Goal: Transaction & Acquisition: Obtain resource

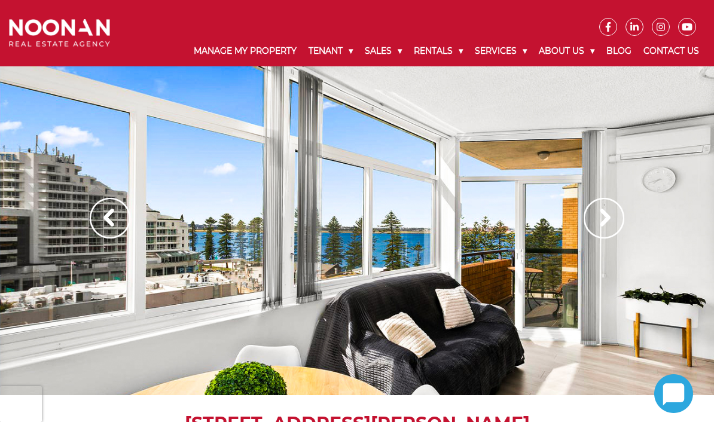
click at [120, 206] on img at bounding box center [110, 218] width 41 height 41
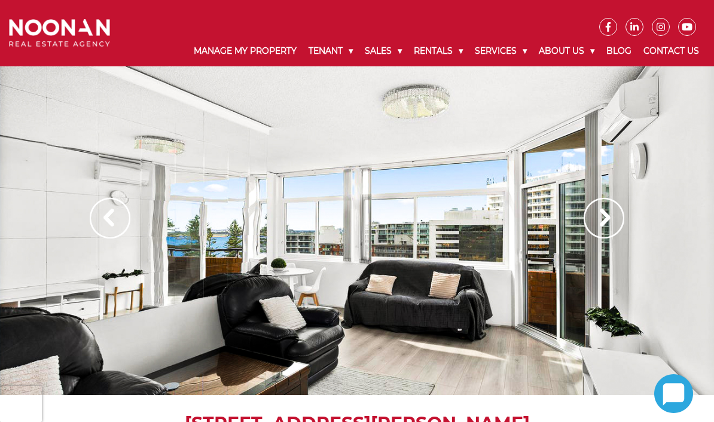
click at [602, 215] on img at bounding box center [604, 218] width 41 height 41
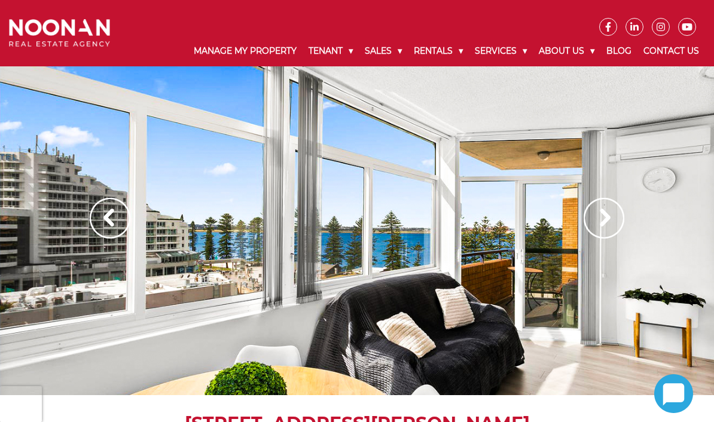
click at [598, 218] on img at bounding box center [604, 218] width 41 height 41
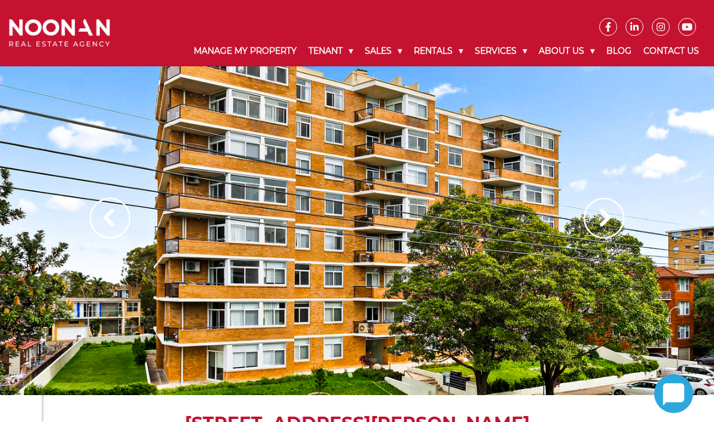
click at [598, 218] on img at bounding box center [604, 218] width 41 height 41
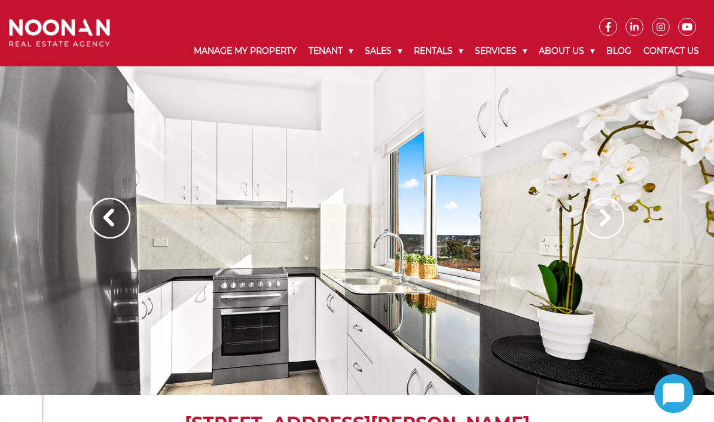
click at [598, 218] on img at bounding box center [604, 218] width 41 height 41
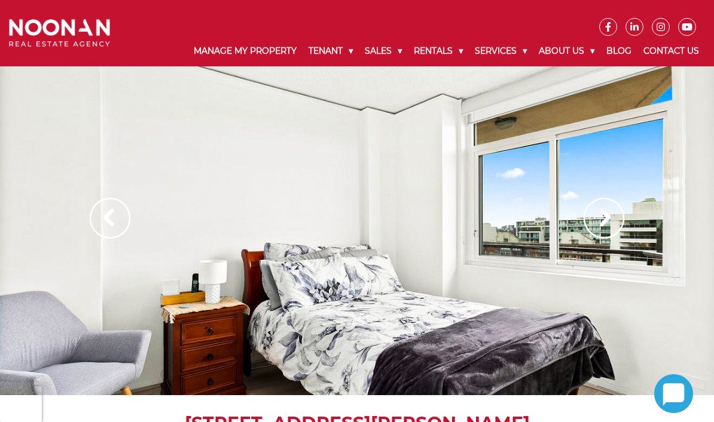
click at [598, 218] on img at bounding box center [604, 218] width 41 height 41
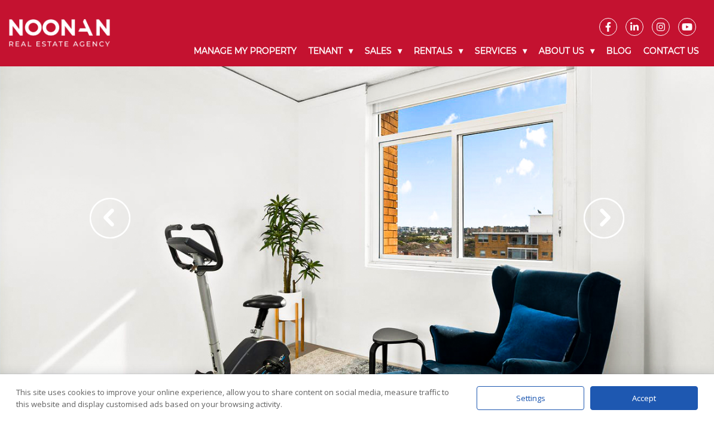
click at [109, 207] on img at bounding box center [110, 218] width 41 height 41
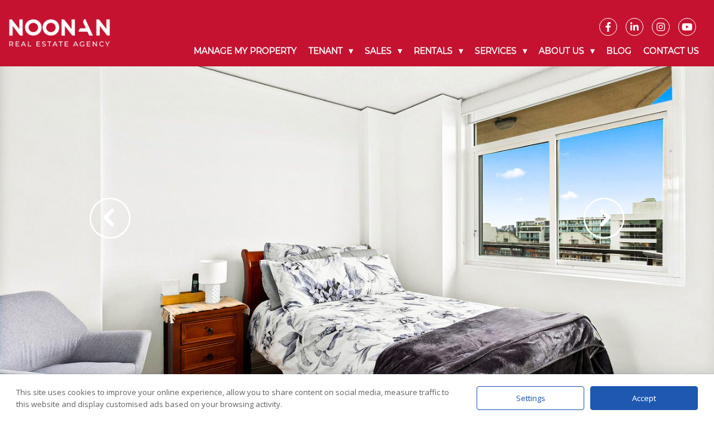
click at [646, 394] on div "Accept" at bounding box center [645, 399] width 108 height 24
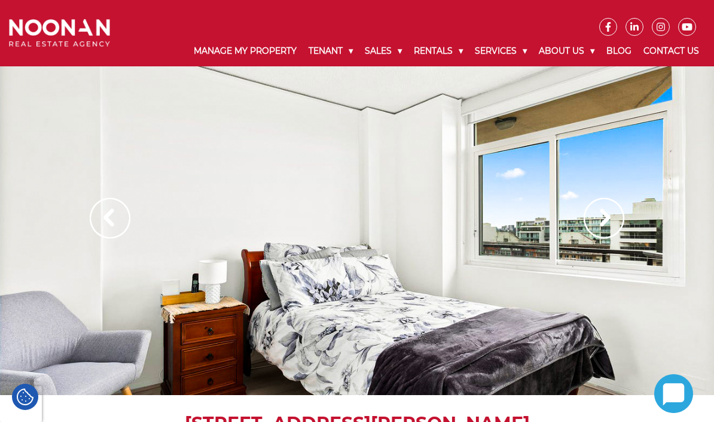
click at [607, 218] on img at bounding box center [604, 218] width 41 height 41
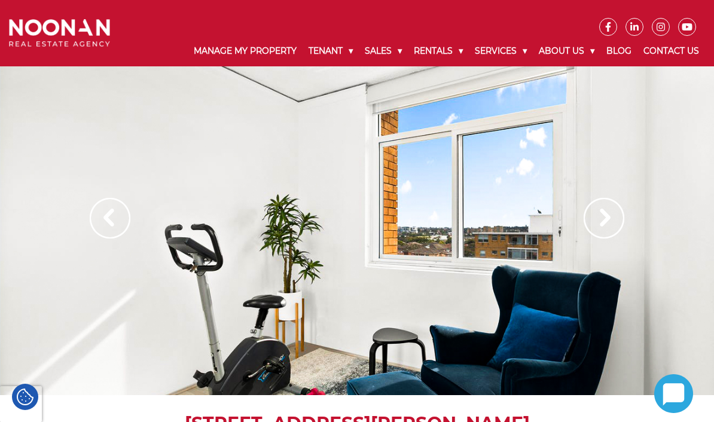
click at [607, 218] on img at bounding box center [604, 218] width 41 height 41
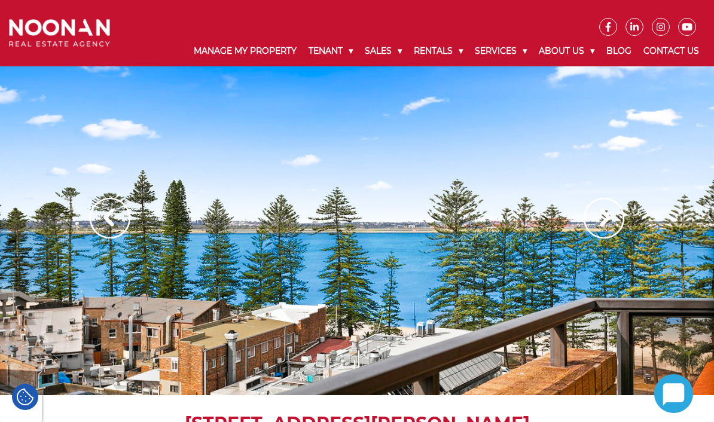
click at [607, 218] on img at bounding box center [604, 218] width 41 height 41
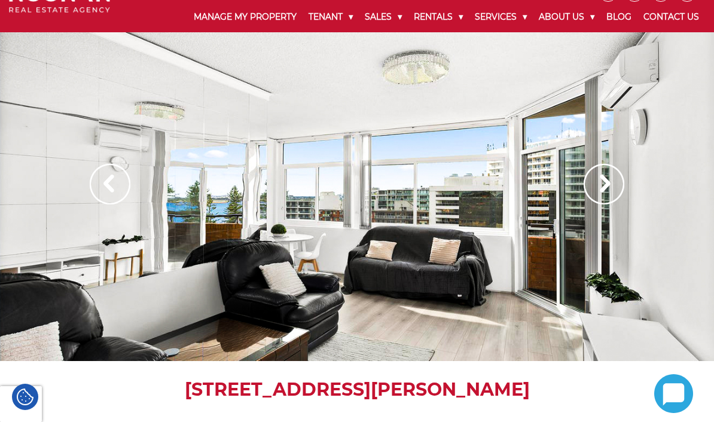
scroll to position [35, 0]
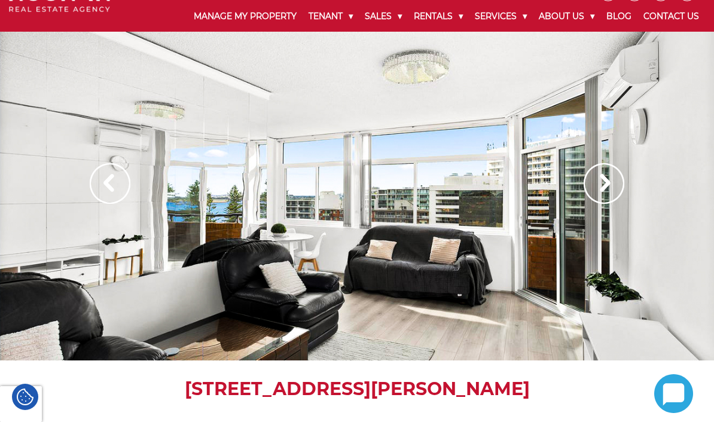
click at [602, 193] on img at bounding box center [604, 183] width 41 height 41
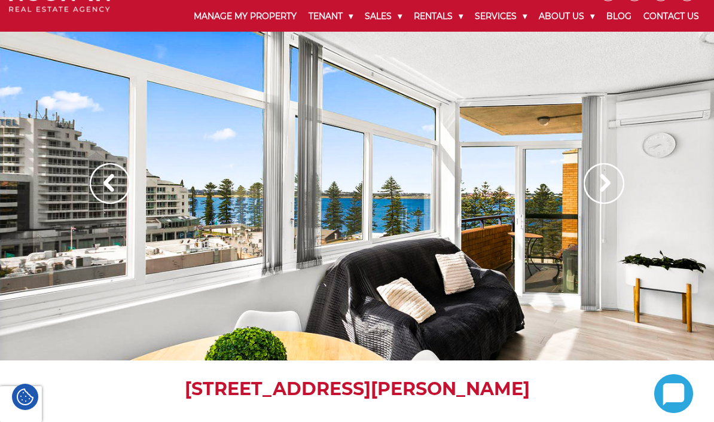
click at [602, 193] on img at bounding box center [604, 183] width 41 height 41
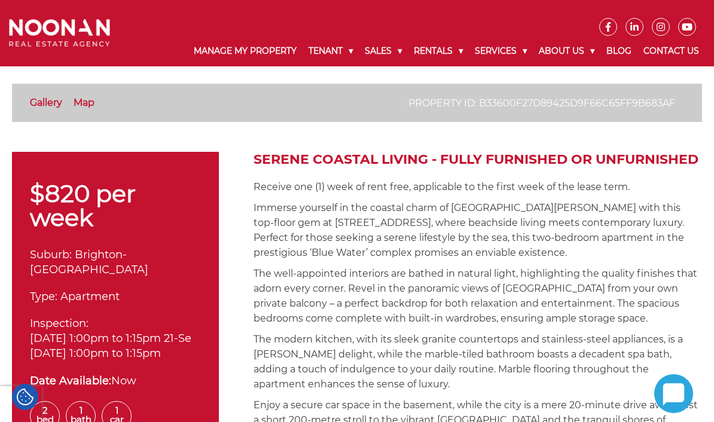
scroll to position [318, 0]
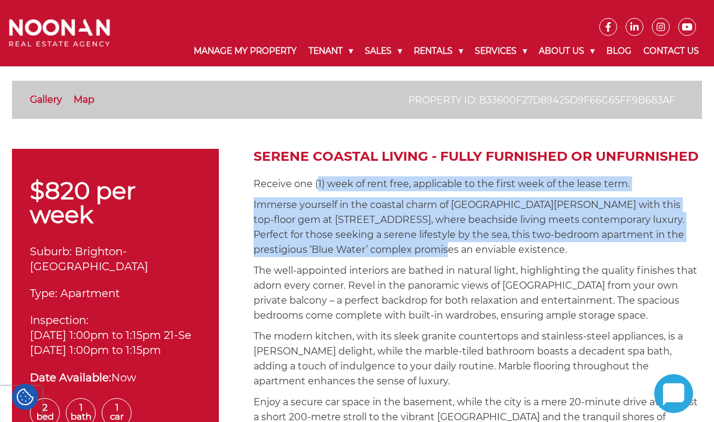
drag, startPoint x: 317, startPoint y: 184, endPoint x: 395, endPoint y: 244, distance: 99.1
click at [615, 313] on p "The well-appointed interiors are bathed in natural light, highlighting the qual…" at bounding box center [478, 293] width 449 height 60
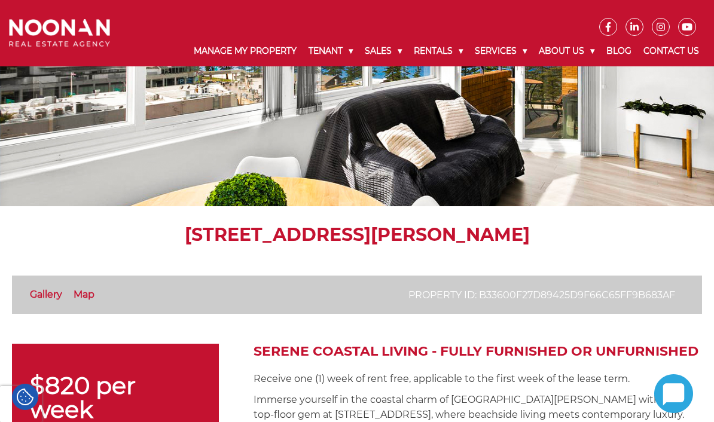
scroll to position [0, 0]
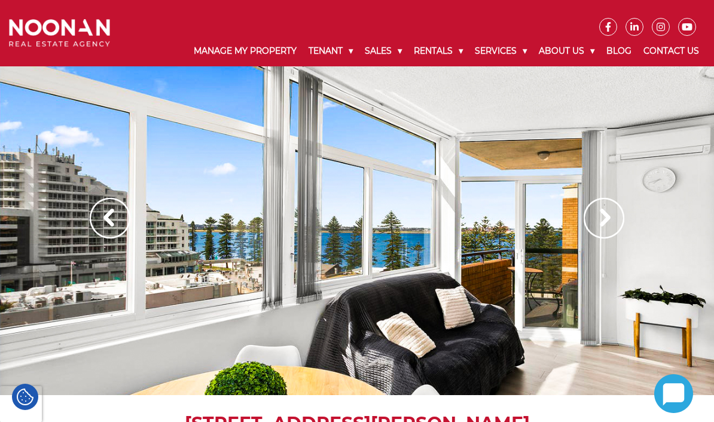
click at [609, 221] on img at bounding box center [604, 218] width 41 height 41
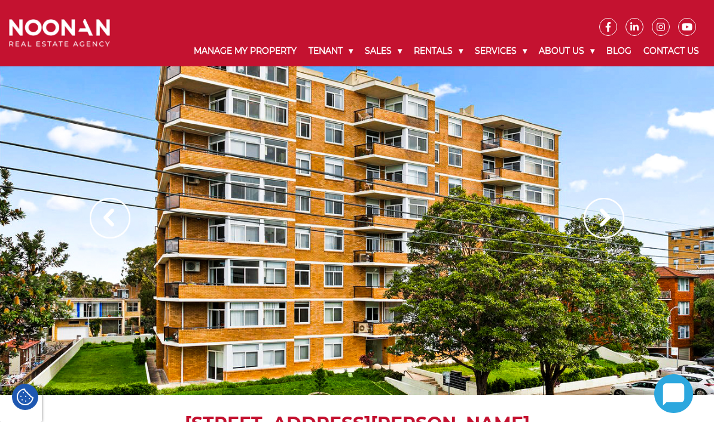
click at [602, 223] on img at bounding box center [604, 218] width 41 height 41
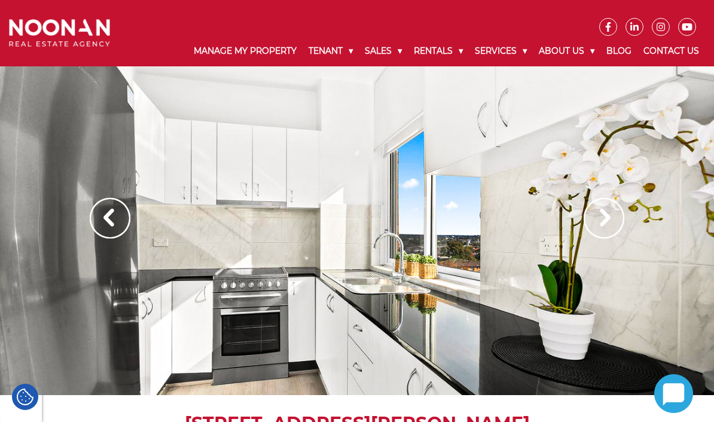
click at [592, 219] on img at bounding box center [604, 218] width 41 height 41
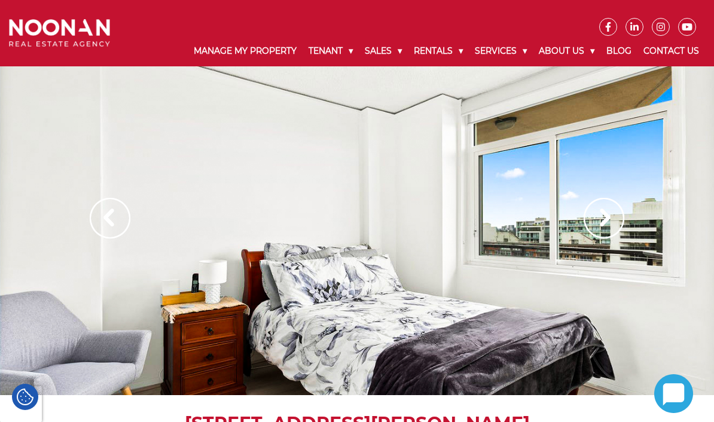
click at [592, 229] on img at bounding box center [604, 218] width 41 height 41
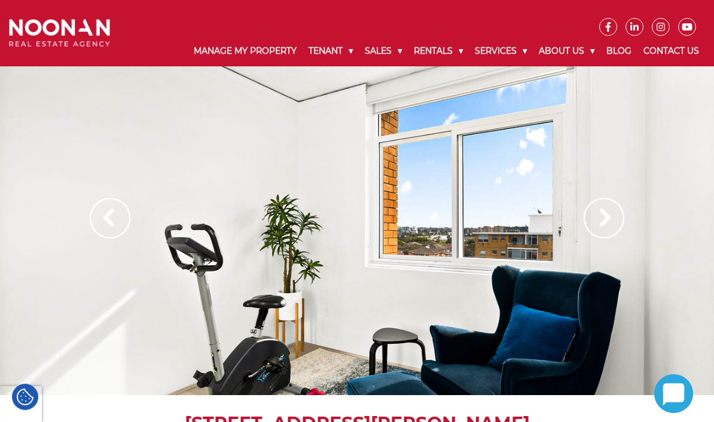
click at [593, 226] on img at bounding box center [604, 218] width 41 height 41
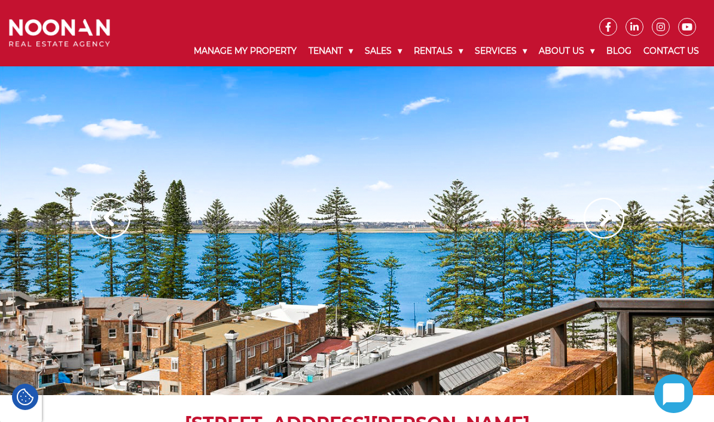
click at [594, 227] on img at bounding box center [604, 218] width 41 height 41
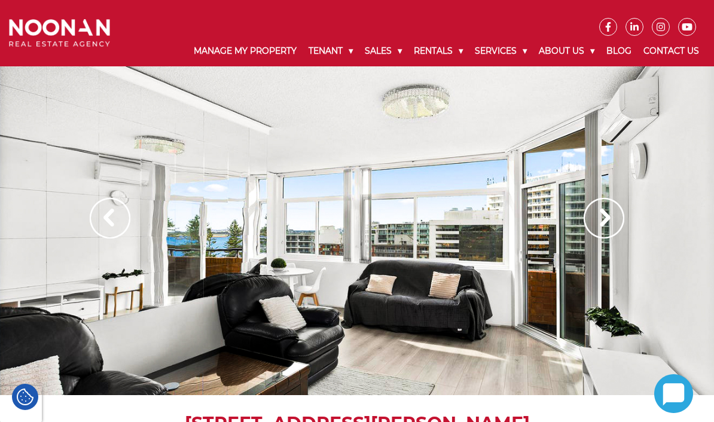
click at [597, 212] on img at bounding box center [604, 218] width 41 height 41
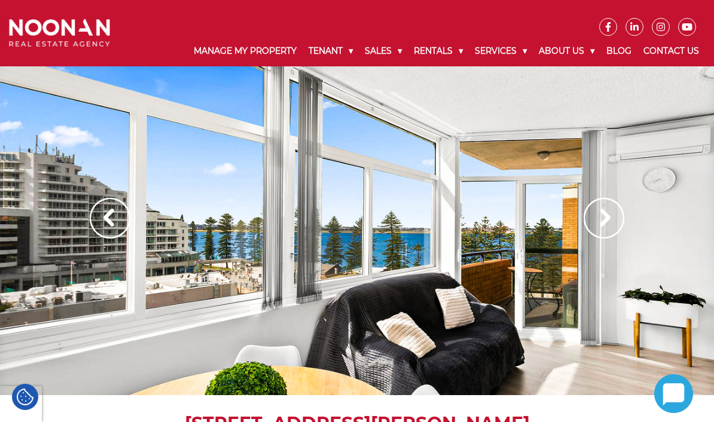
click at [602, 217] on img at bounding box center [604, 218] width 41 height 41
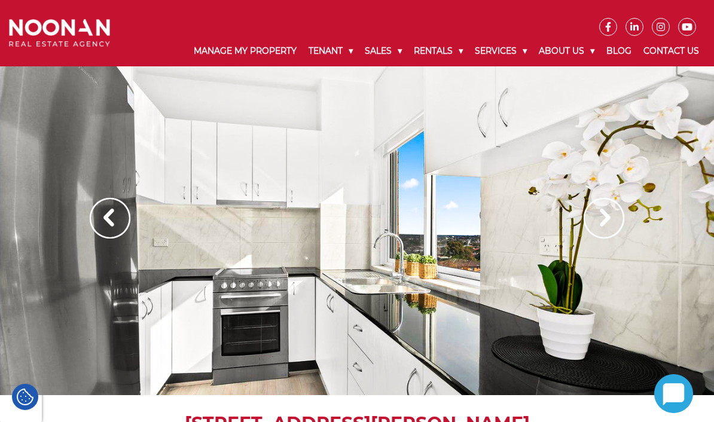
click at [600, 223] on img at bounding box center [604, 218] width 41 height 41
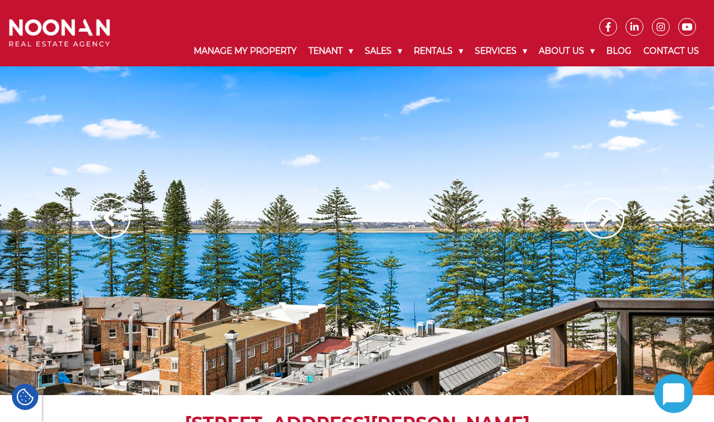
click at [610, 224] on img at bounding box center [604, 218] width 41 height 41
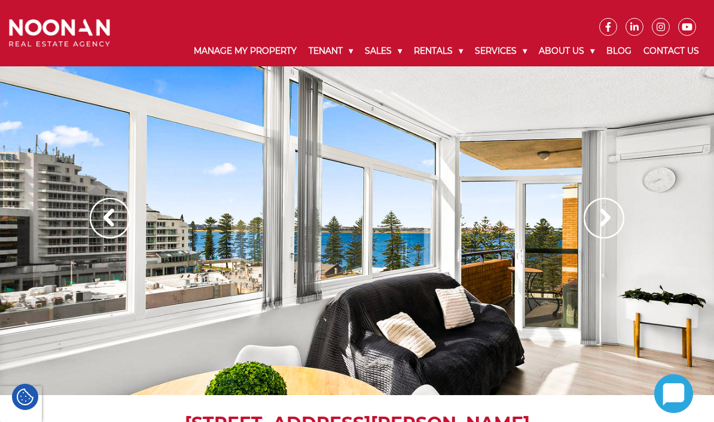
click at [108, 241] on div at bounding box center [357, 230] width 714 height 329
click at [104, 230] on img at bounding box center [110, 218] width 41 height 41
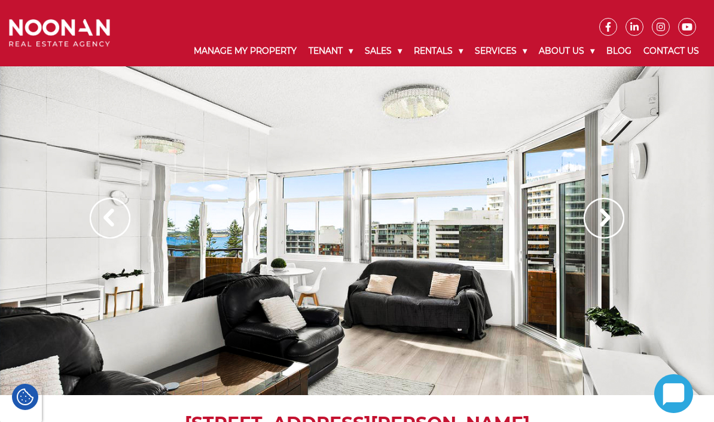
click at [600, 232] on img at bounding box center [604, 218] width 41 height 41
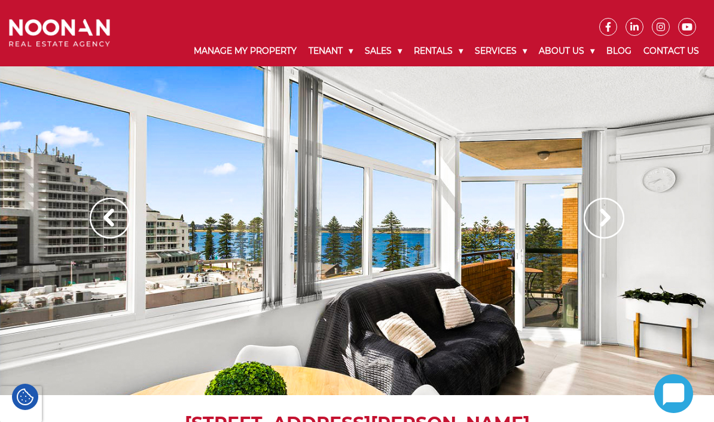
click at [607, 221] on img at bounding box center [604, 218] width 41 height 41
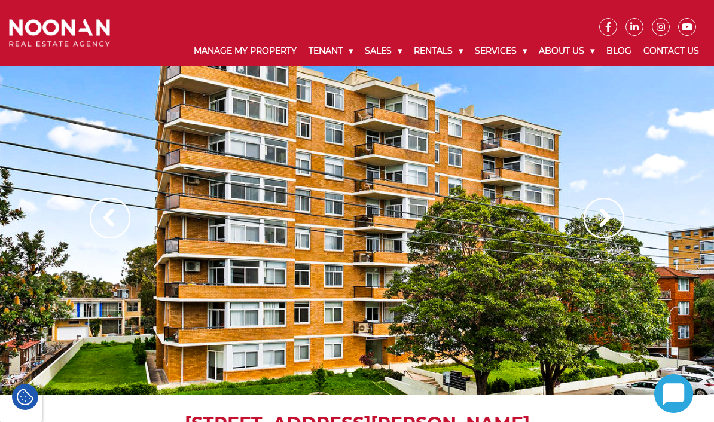
click at [598, 229] on img at bounding box center [604, 218] width 41 height 41
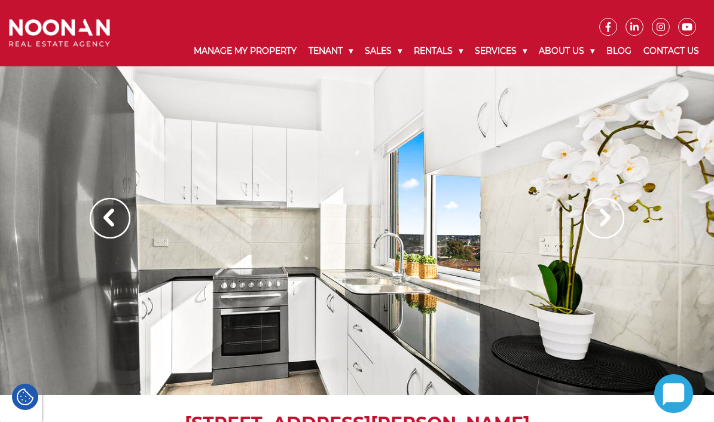
click at [113, 233] on img at bounding box center [110, 218] width 41 height 41
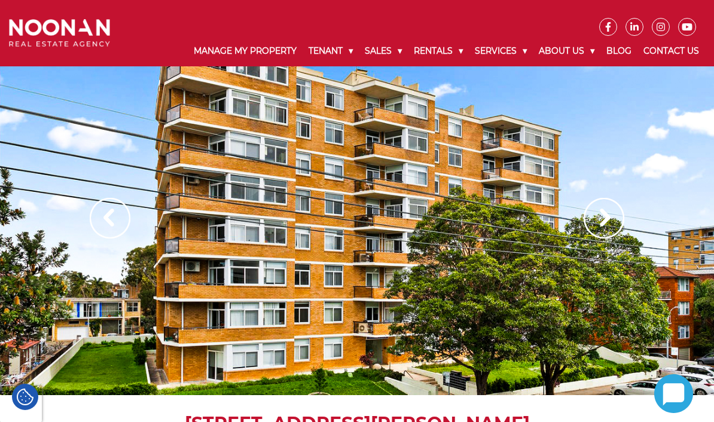
click at [610, 233] on img at bounding box center [604, 218] width 41 height 41
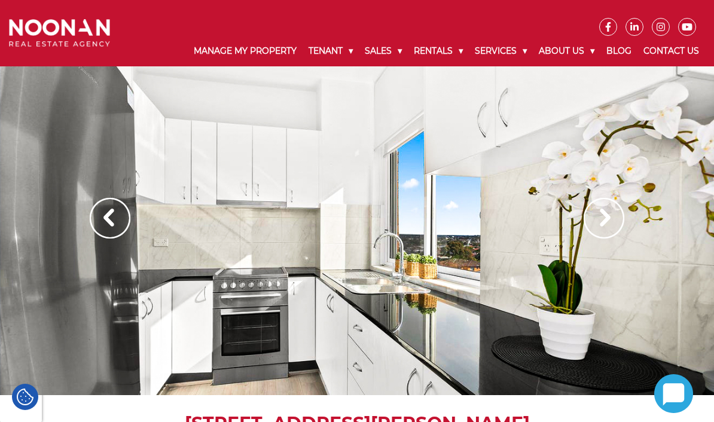
click at [606, 232] on img at bounding box center [604, 218] width 41 height 41
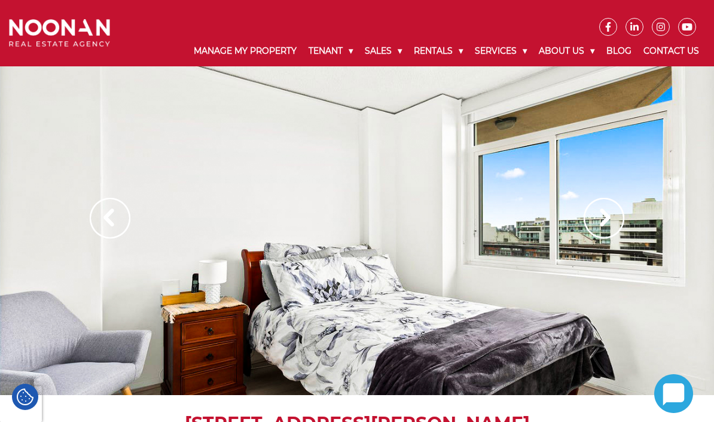
click at [607, 224] on img at bounding box center [604, 218] width 41 height 41
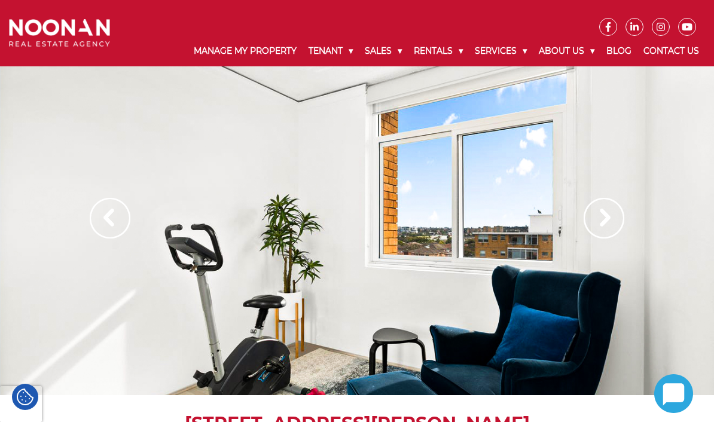
click at [605, 228] on img at bounding box center [604, 218] width 41 height 41
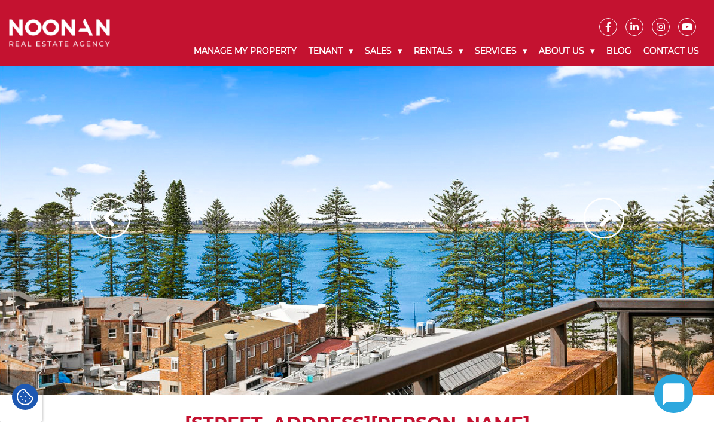
click at [603, 232] on img at bounding box center [604, 218] width 41 height 41
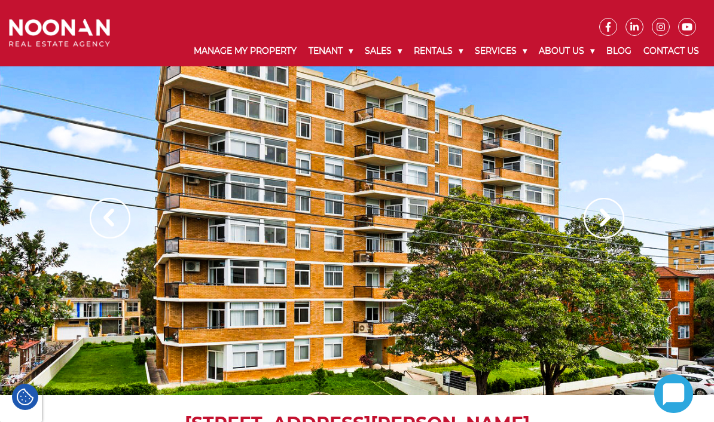
click at [438, 347] on div at bounding box center [357, 230] width 714 height 329
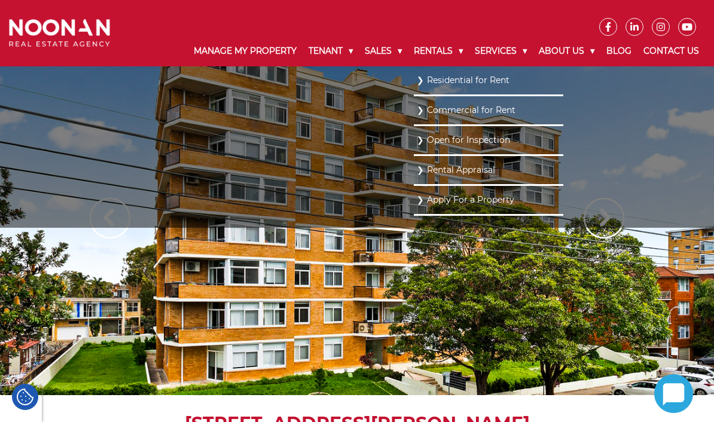
click at [436, 82] on link "Residential for Rent" at bounding box center [489, 80] width 144 height 16
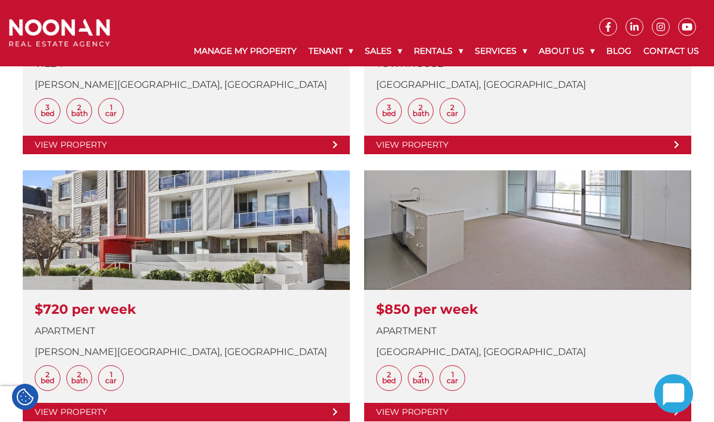
scroll to position [514, 0]
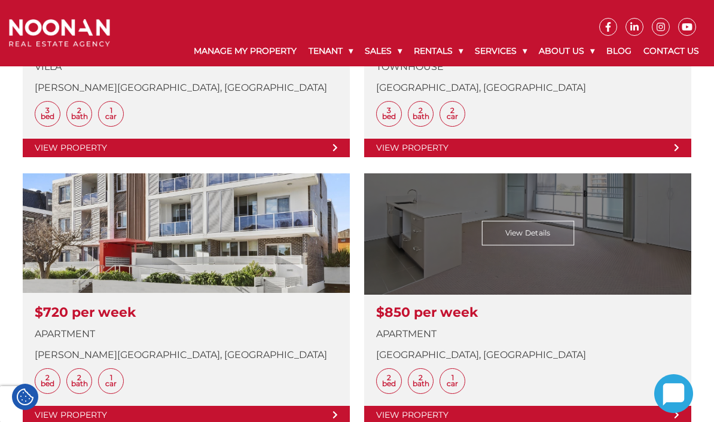
click at [543, 241] on link at bounding box center [527, 299] width 327 height 251
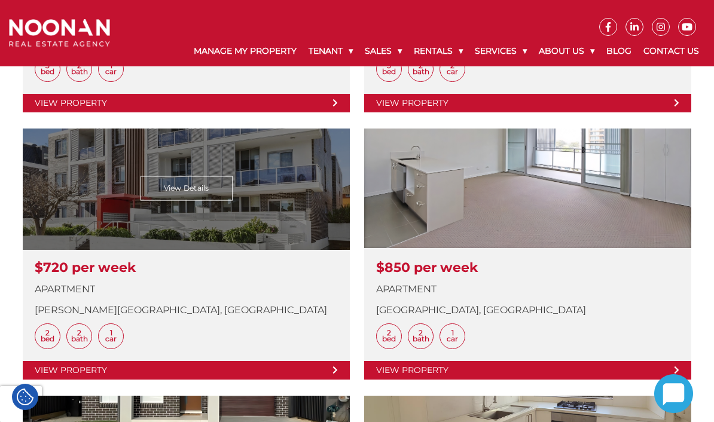
click at [167, 177] on link at bounding box center [186, 254] width 327 height 251
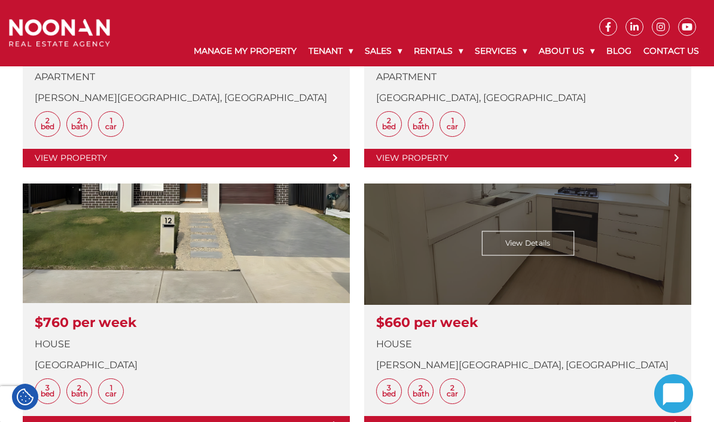
scroll to position [770, 0]
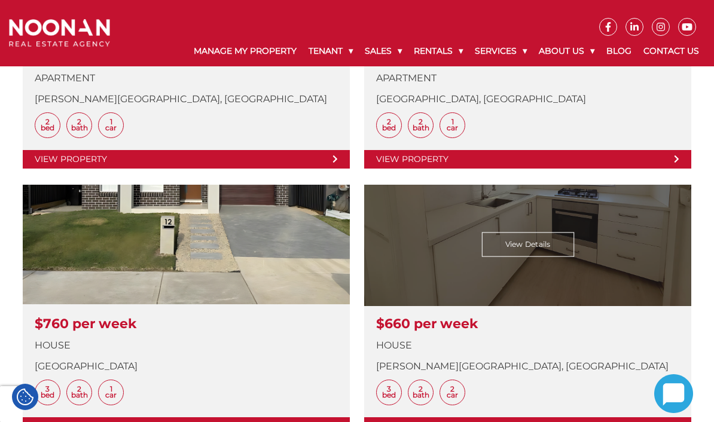
click at [547, 242] on link at bounding box center [527, 310] width 327 height 251
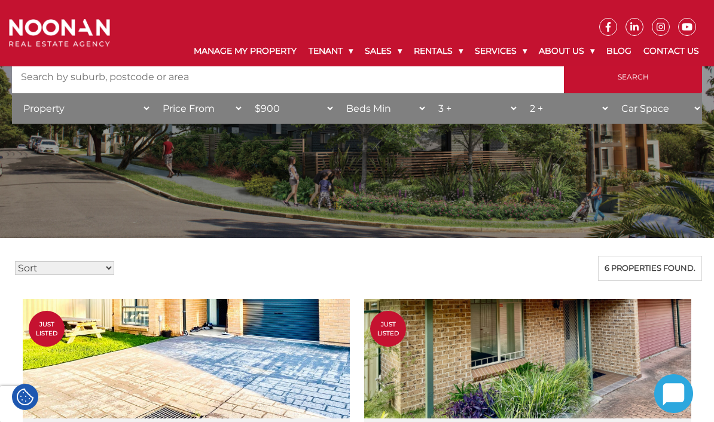
scroll to position [0, 0]
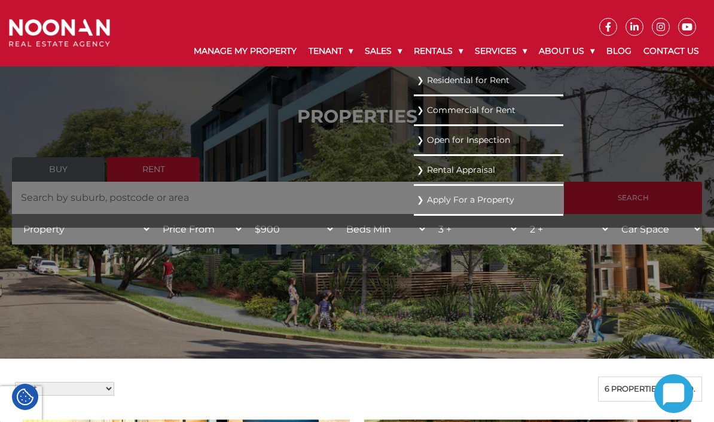
click at [418, 85] on link "Residential for Rent" at bounding box center [489, 80] width 144 height 16
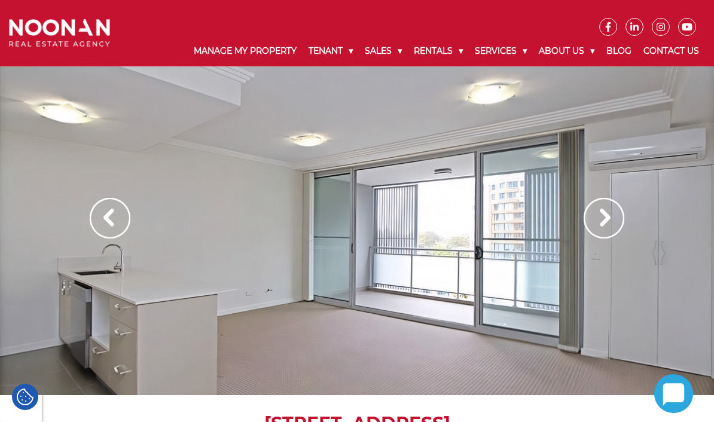
click at [601, 223] on img at bounding box center [604, 218] width 41 height 41
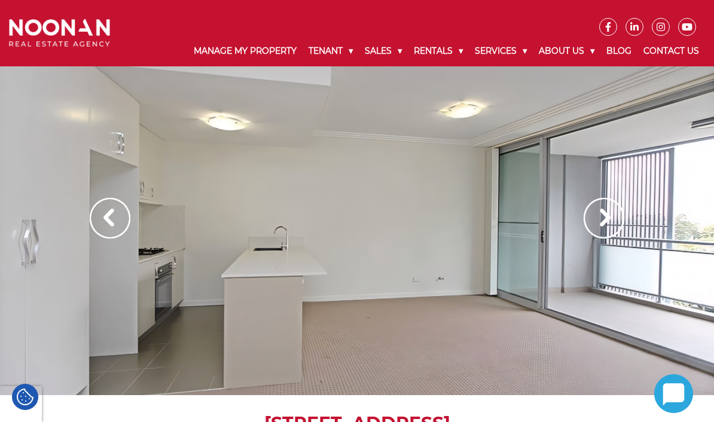
click at [604, 222] on img at bounding box center [604, 218] width 41 height 41
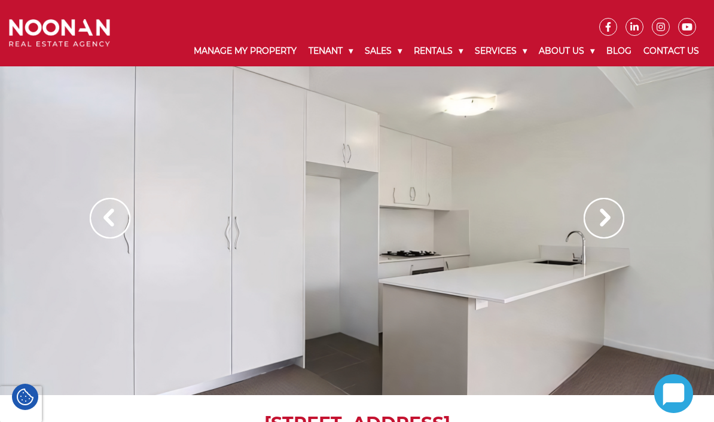
click at [607, 223] on img at bounding box center [604, 218] width 41 height 41
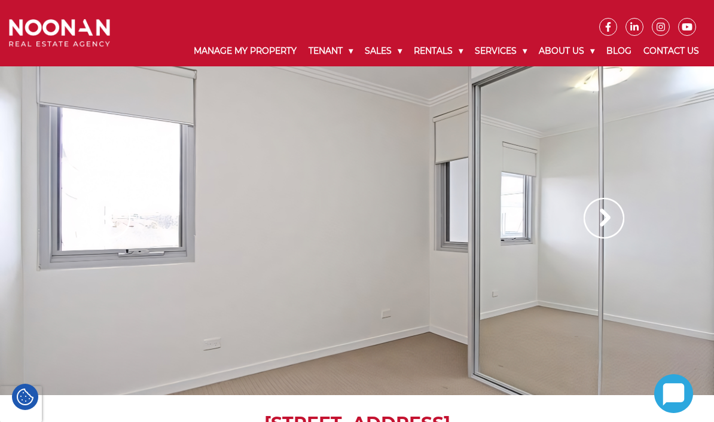
click at [603, 226] on img at bounding box center [604, 218] width 41 height 41
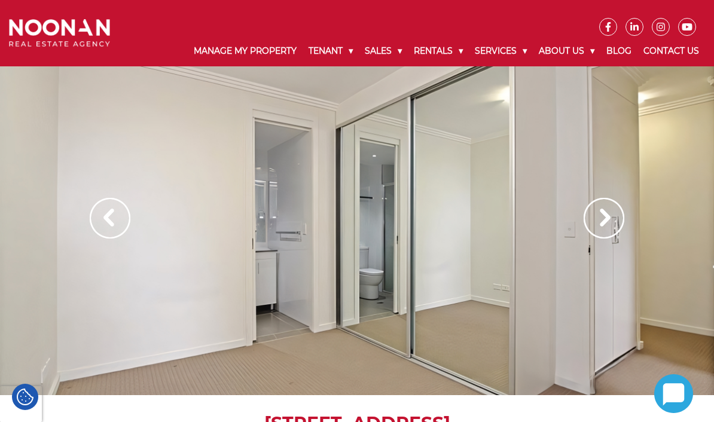
click at [599, 227] on img at bounding box center [604, 218] width 41 height 41
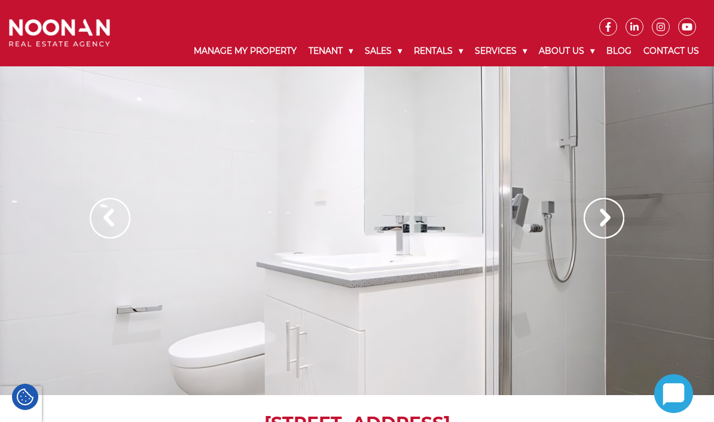
click at [604, 226] on img at bounding box center [604, 218] width 41 height 41
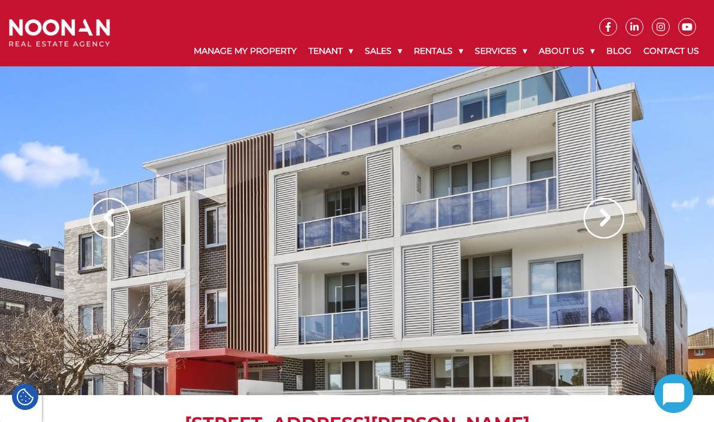
click at [614, 224] on img at bounding box center [604, 218] width 41 height 41
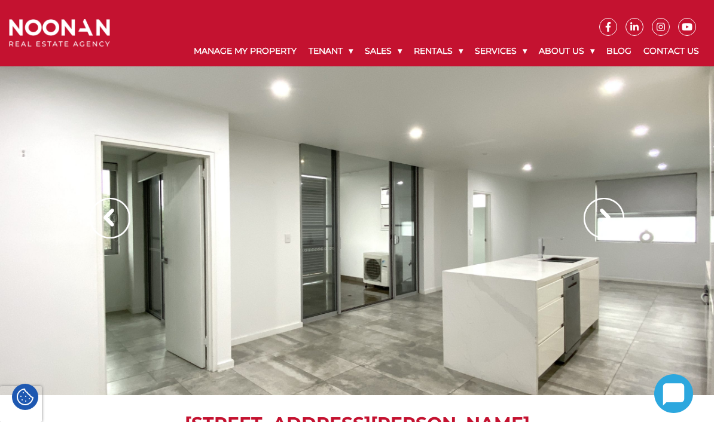
click at [600, 217] on img at bounding box center [604, 218] width 41 height 41
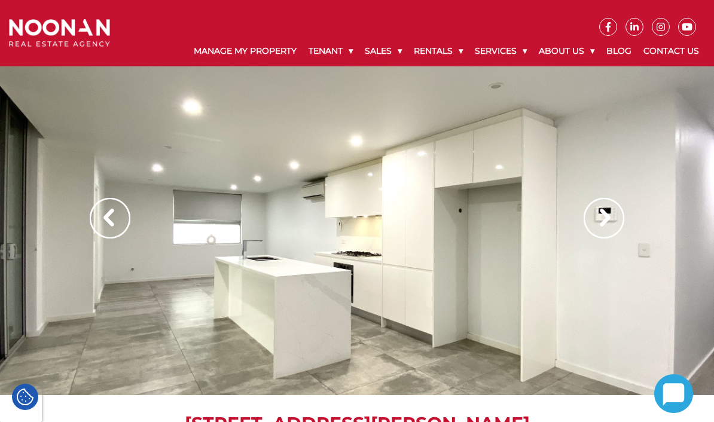
click at [609, 214] on img at bounding box center [604, 218] width 41 height 41
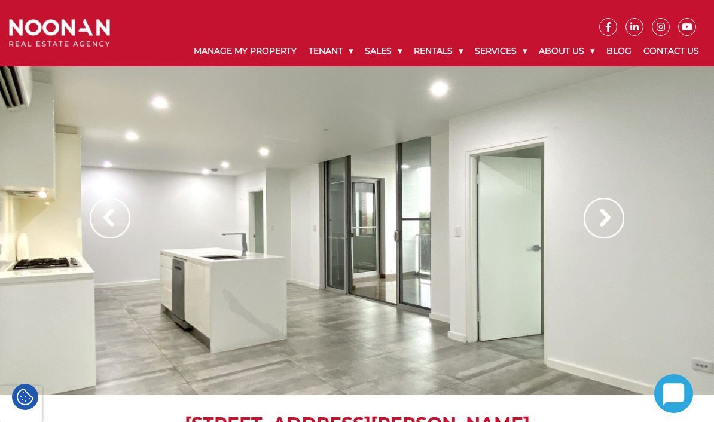
click at [600, 220] on img at bounding box center [604, 218] width 41 height 41
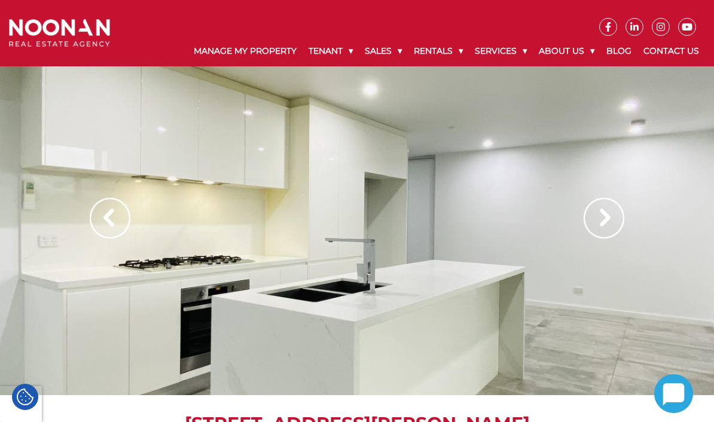
click at [600, 217] on img at bounding box center [604, 218] width 41 height 41
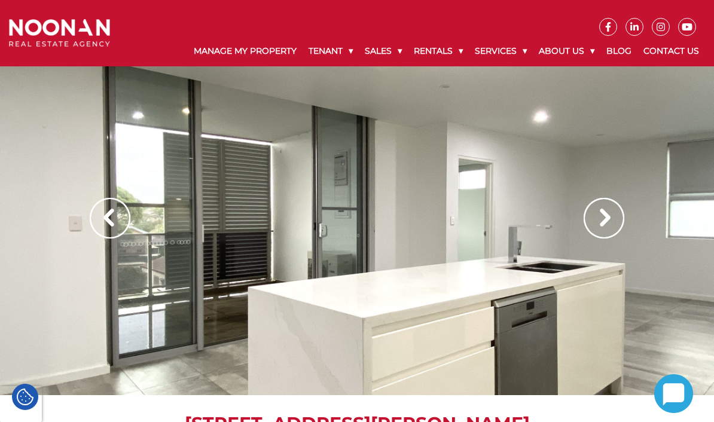
click at [603, 213] on img at bounding box center [604, 218] width 41 height 41
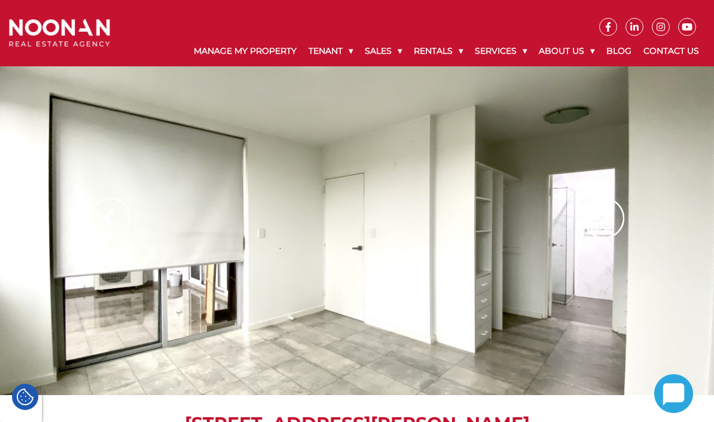
click at [607, 210] on img at bounding box center [604, 218] width 41 height 41
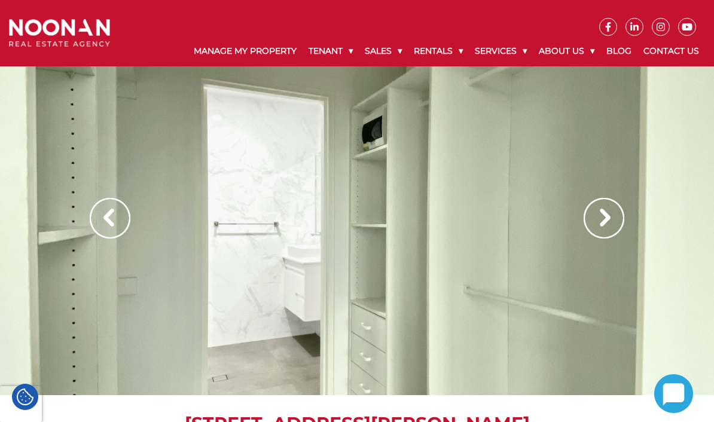
click at [602, 216] on img at bounding box center [604, 218] width 41 height 41
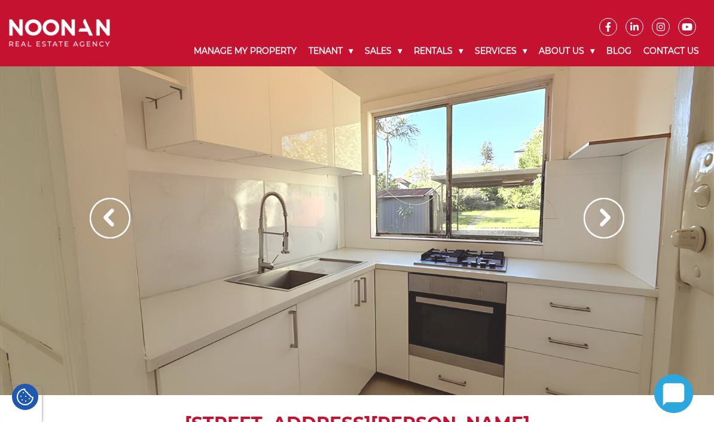
click at [604, 223] on img at bounding box center [604, 218] width 41 height 41
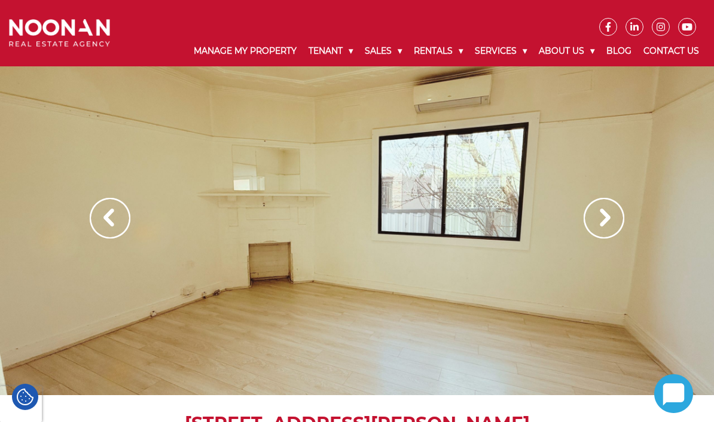
click at [604, 221] on img at bounding box center [604, 218] width 41 height 41
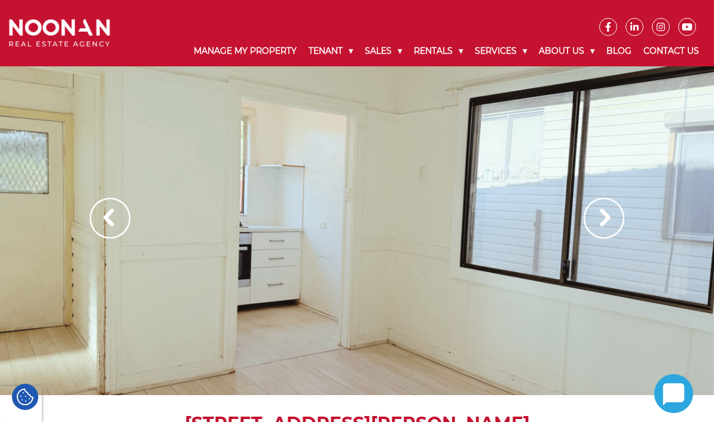
click at [604, 219] on img at bounding box center [604, 218] width 41 height 41
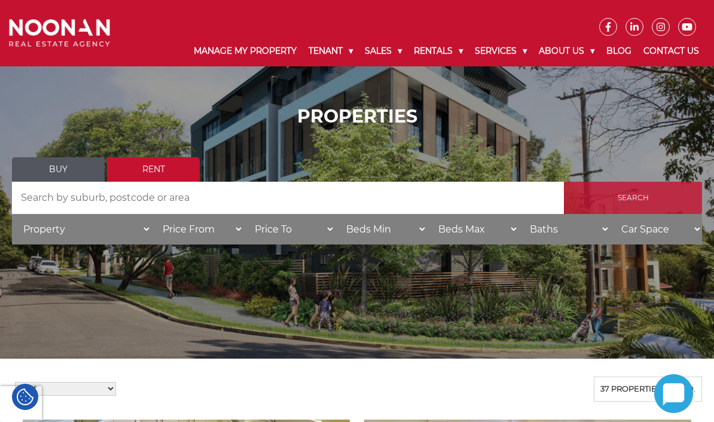
click at [635, 200] on input "Search" at bounding box center [633, 198] width 138 height 32
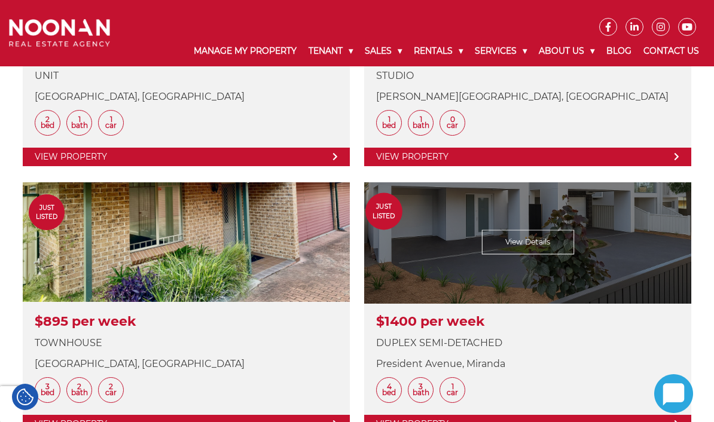
scroll to position [1002, 0]
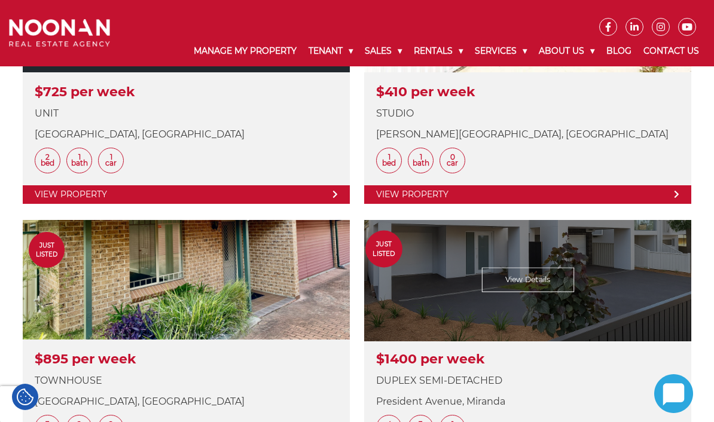
click at [549, 273] on link at bounding box center [527, 345] width 327 height 251
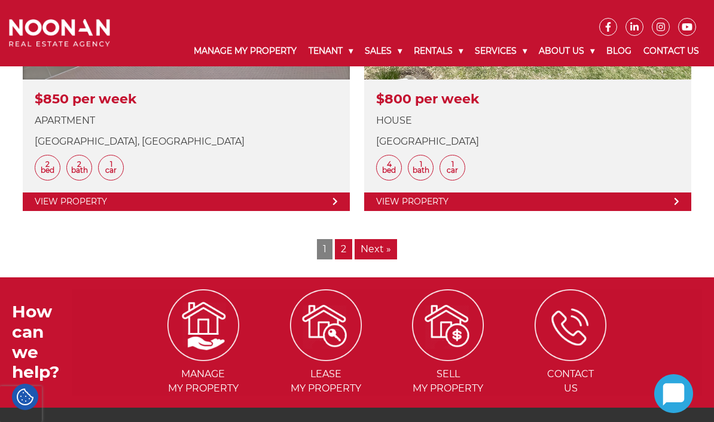
scroll to position [2886, 0]
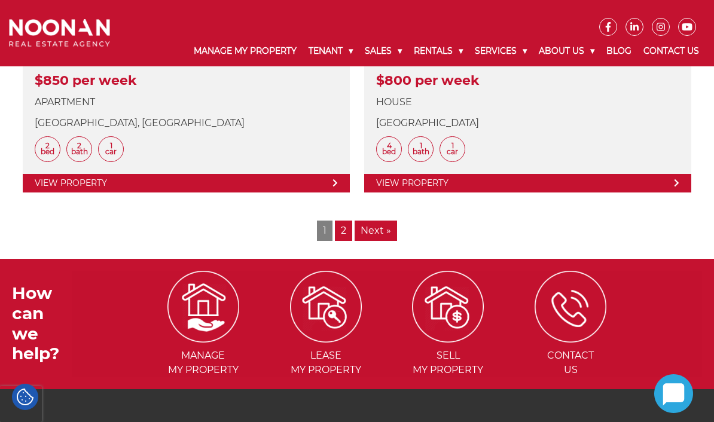
click at [376, 230] on link "Next »" at bounding box center [376, 231] width 42 height 20
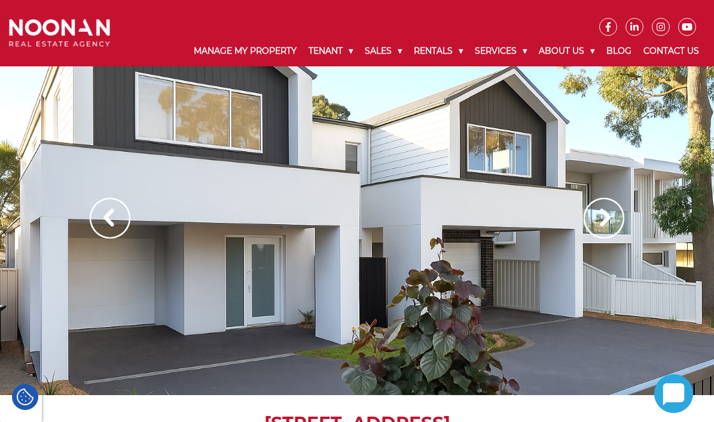
click at [600, 218] on img at bounding box center [604, 218] width 41 height 41
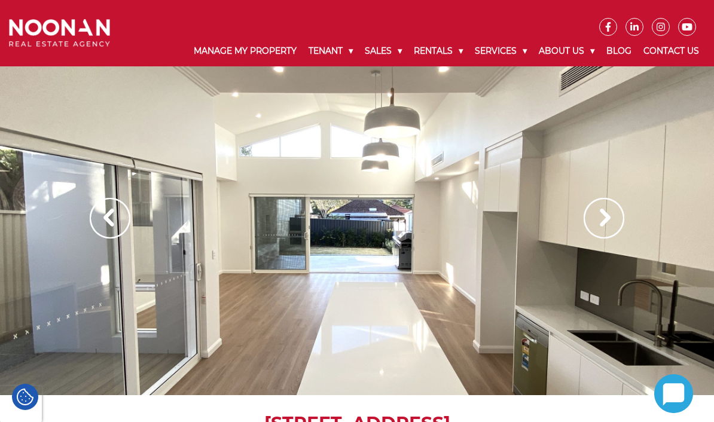
click at [597, 219] on img at bounding box center [604, 218] width 41 height 41
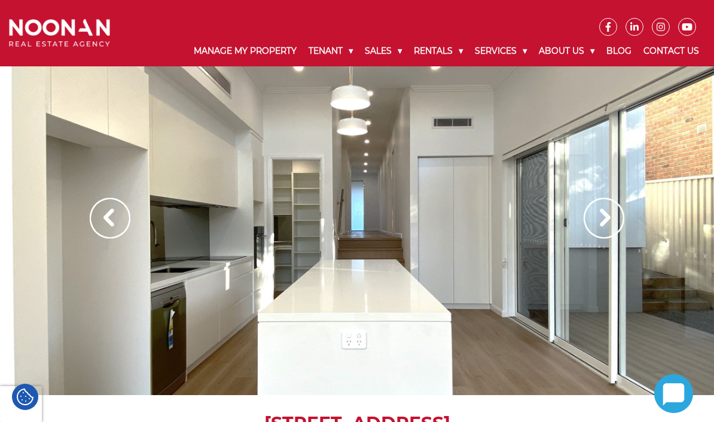
click at [600, 218] on img at bounding box center [604, 218] width 41 height 41
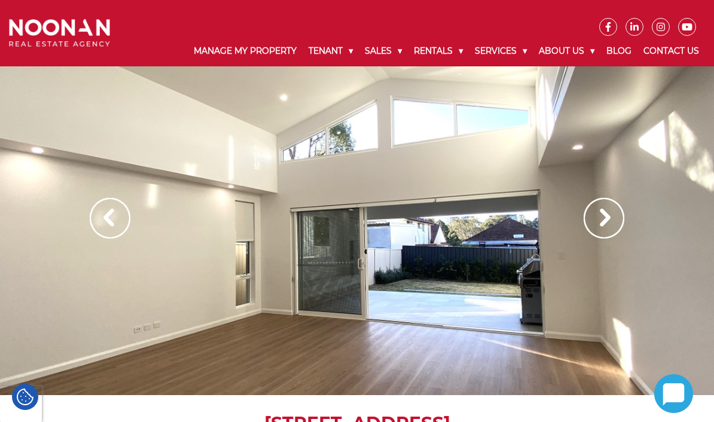
click at [602, 215] on img at bounding box center [604, 218] width 41 height 41
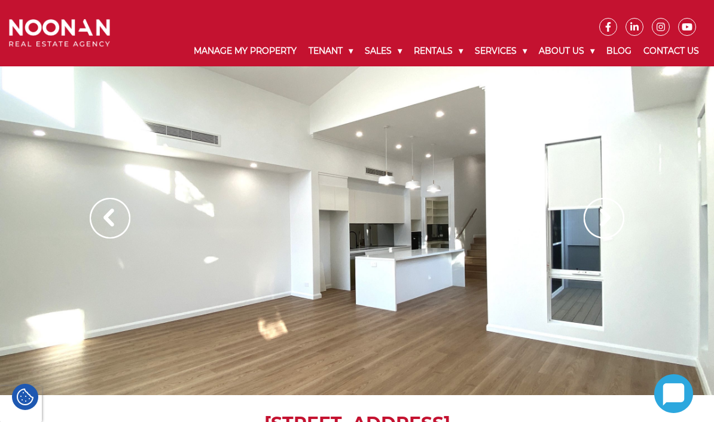
click at [602, 214] on img at bounding box center [604, 218] width 41 height 41
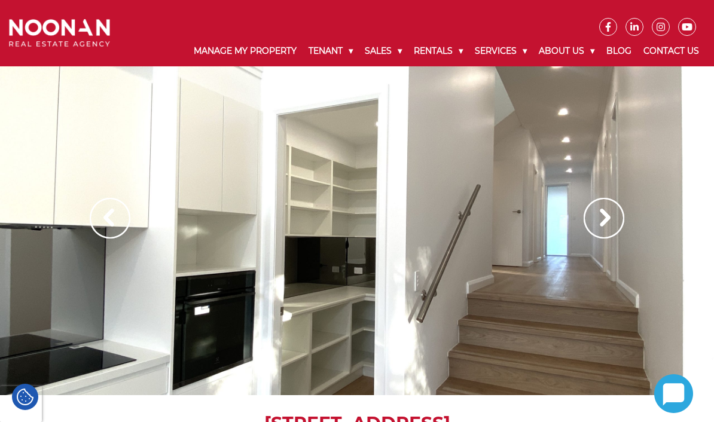
click at [597, 221] on img at bounding box center [604, 218] width 41 height 41
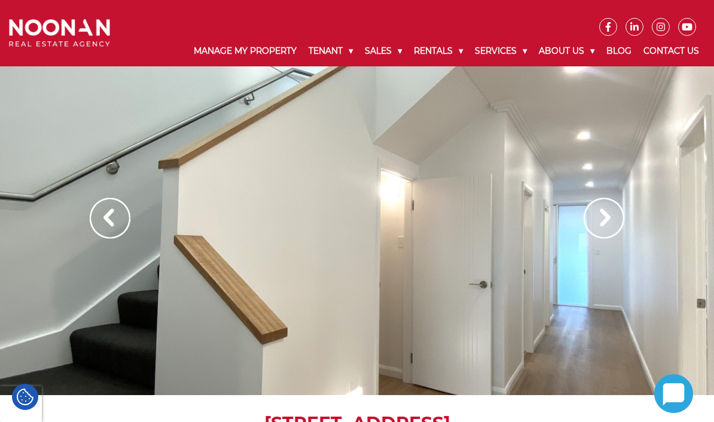
click at [602, 217] on img at bounding box center [604, 218] width 41 height 41
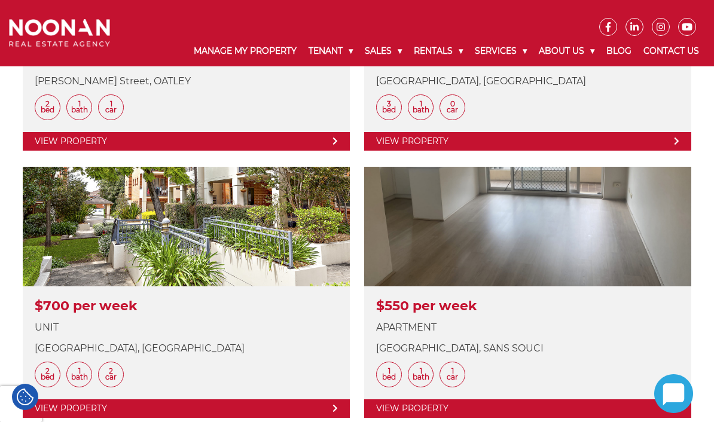
scroll to position [789, 0]
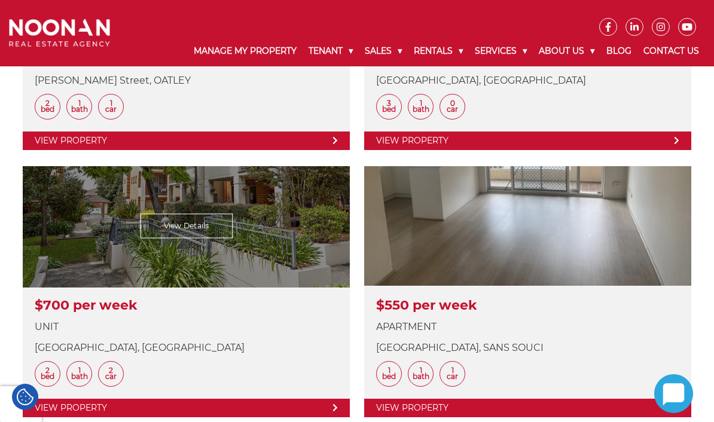
click at [185, 224] on link at bounding box center [186, 291] width 327 height 251
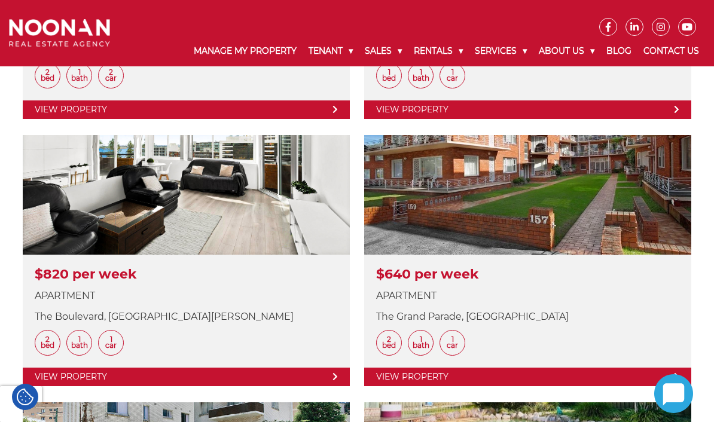
scroll to position [1090, 0]
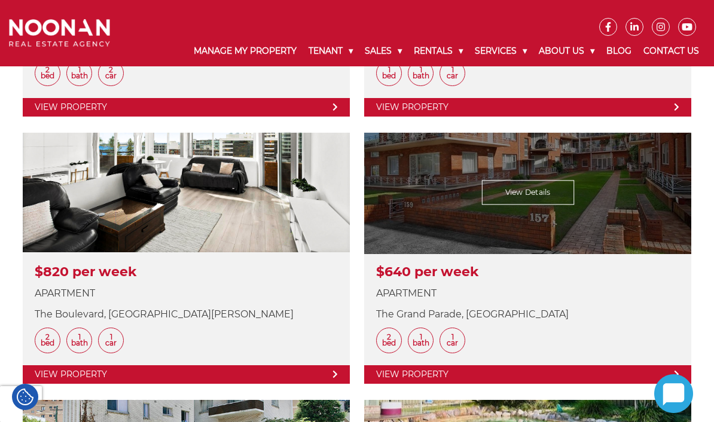
click at [558, 194] on link at bounding box center [527, 258] width 327 height 251
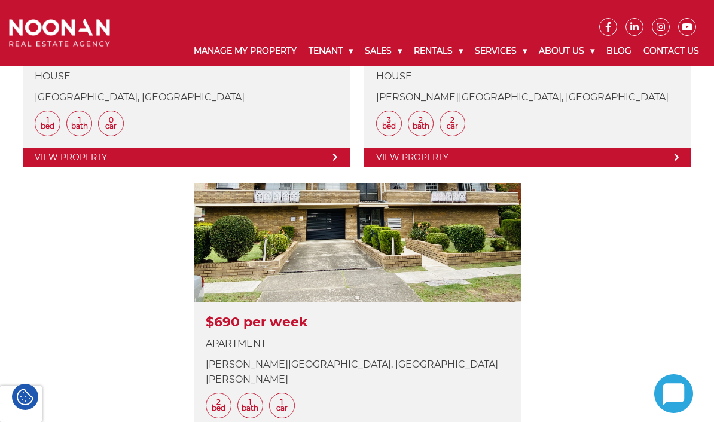
scroll to position [2376, 0]
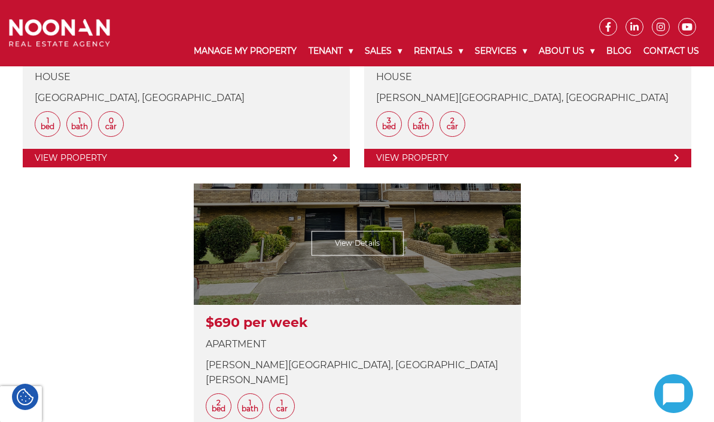
click at [382, 245] on link at bounding box center [357, 317] width 327 height 266
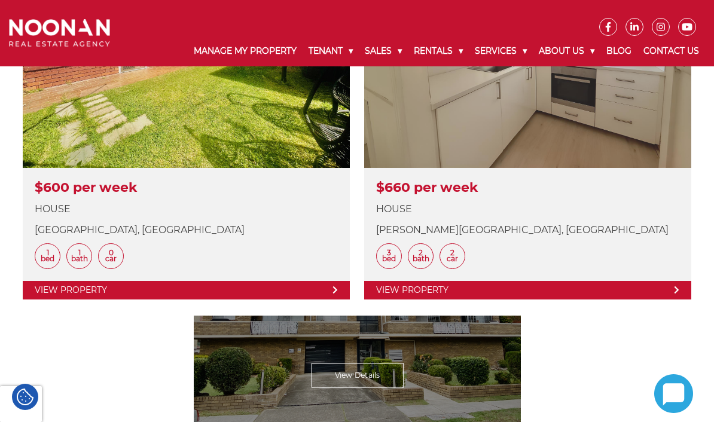
scroll to position [2243, 0]
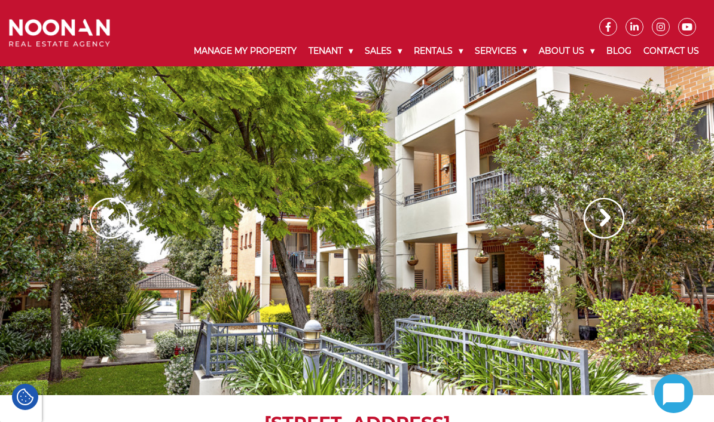
click at [612, 223] on img at bounding box center [604, 218] width 41 height 41
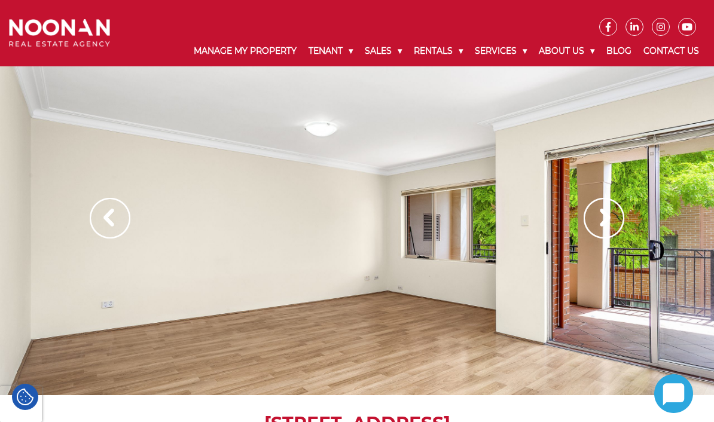
click at [602, 224] on img at bounding box center [604, 218] width 41 height 41
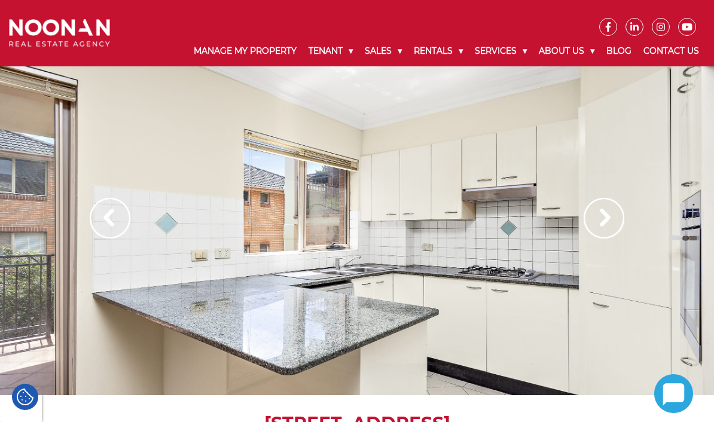
click at [604, 223] on img at bounding box center [604, 218] width 41 height 41
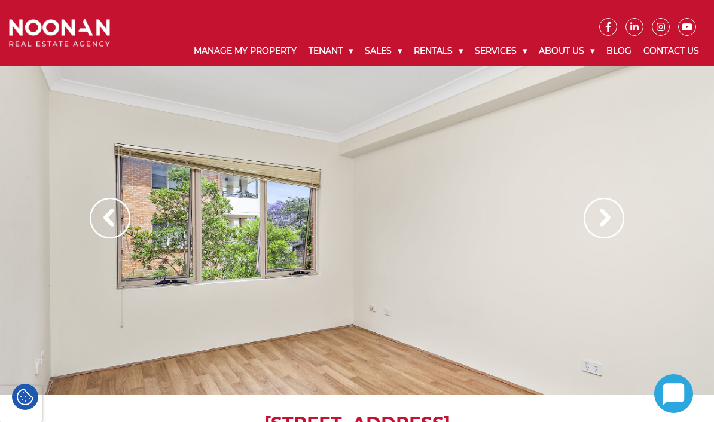
click at [600, 224] on img at bounding box center [604, 218] width 41 height 41
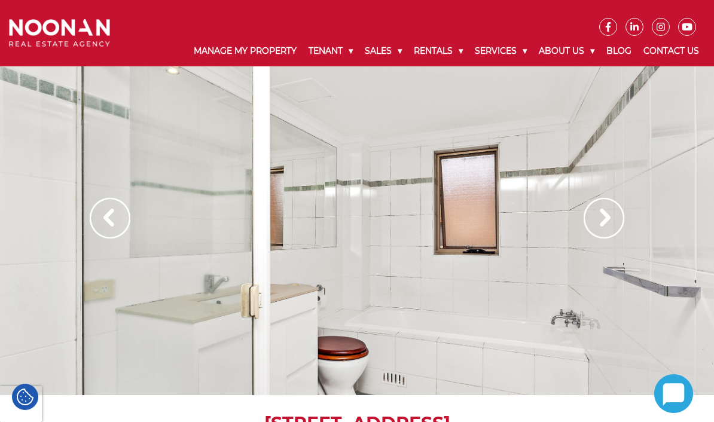
click at [603, 215] on img at bounding box center [604, 218] width 41 height 41
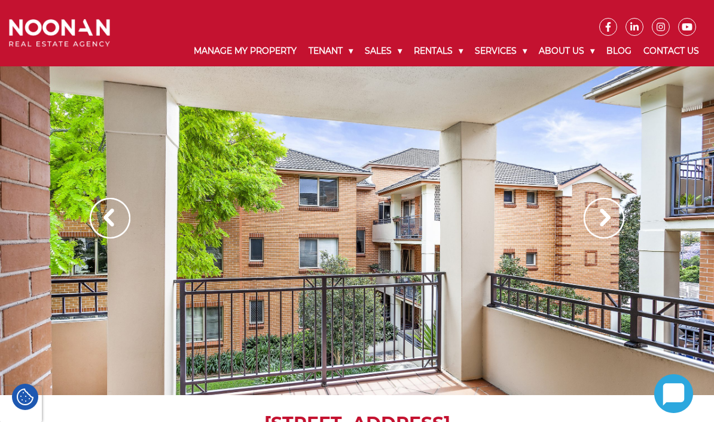
click at [602, 217] on img at bounding box center [604, 218] width 41 height 41
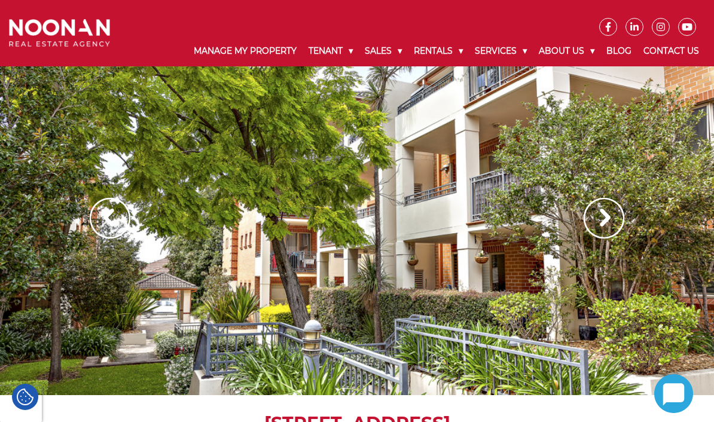
click at [600, 218] on img at bounding box center [604, 218] width 41 height 41
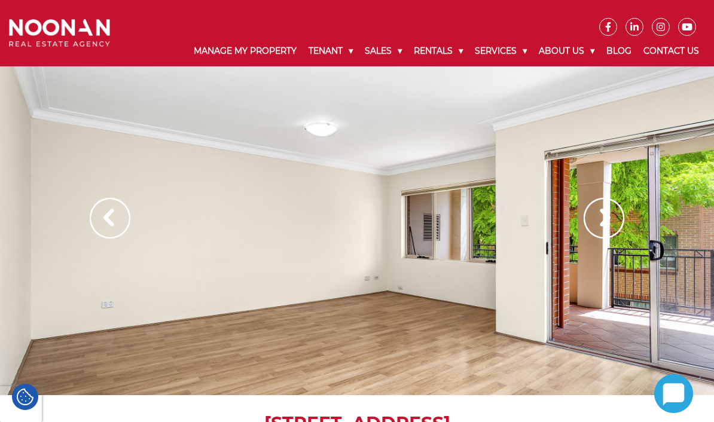
click at [605, 213] on img at bounding box center [604, 218] width 41 height 41
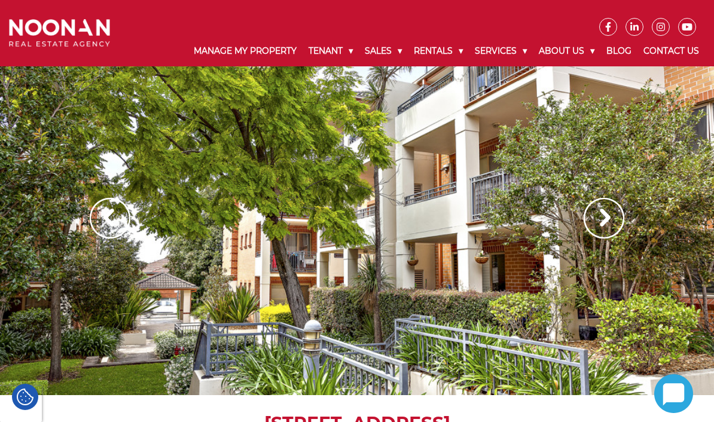
click at [607, 223] on img at bounding box center [604, 218] width 41 height 41
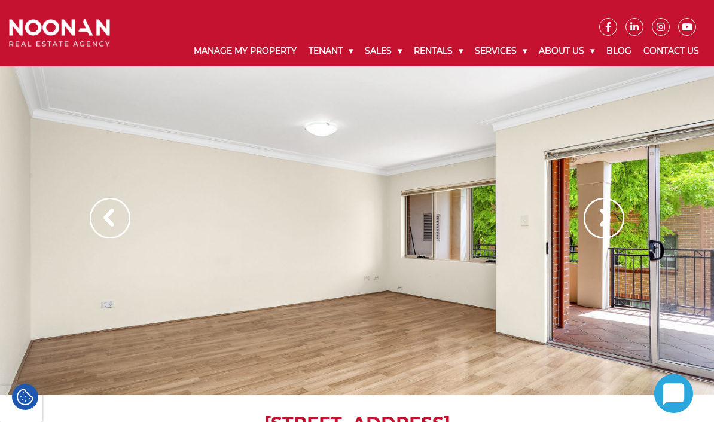
click at [599, 224] on img at bounding box center [604, 218] width 41 height 41
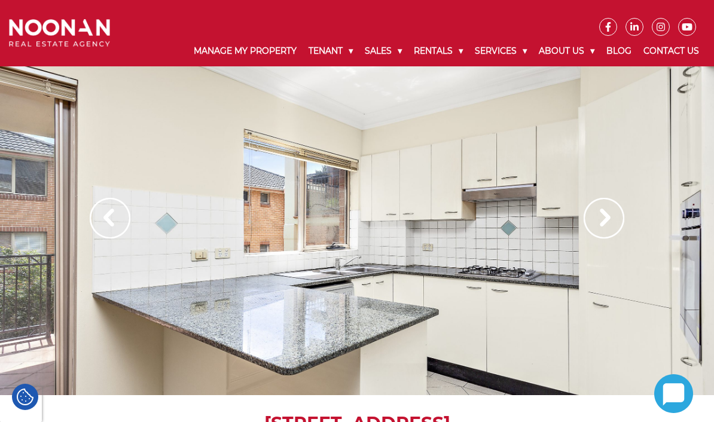
click at [604, 220] on img at bounding box center [604, 218] width 41 height 41
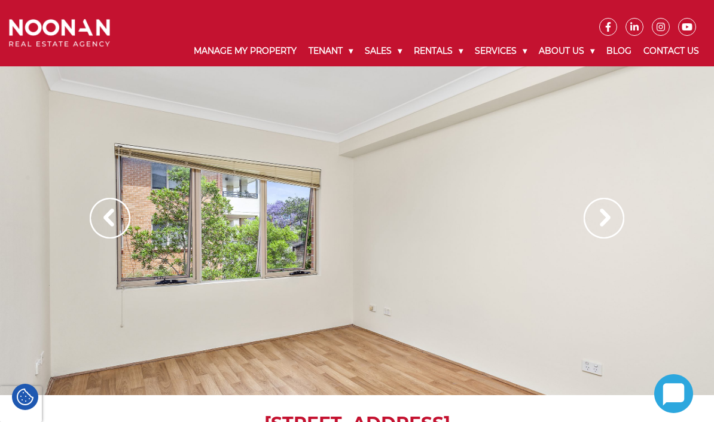
click at [608, 223] on img at bounding box center [604, 218] width 41 height 41
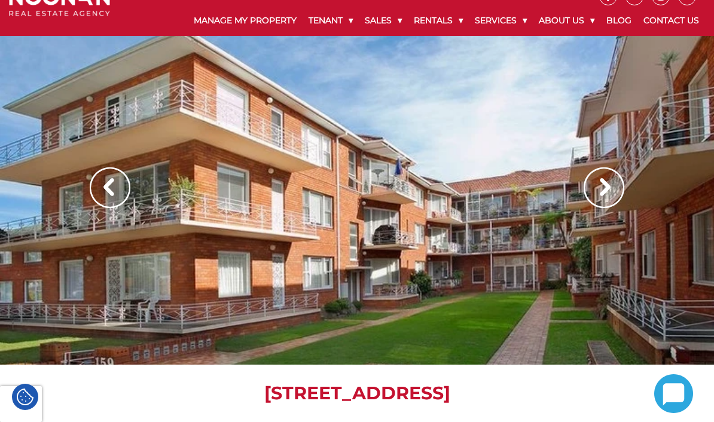
scroll to position [31, 0]
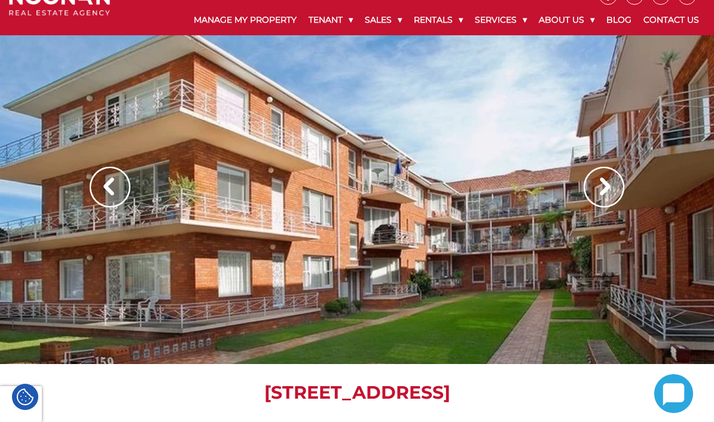
click at [607, 193] on img at bounding box center [604, 187] width 41 height 41
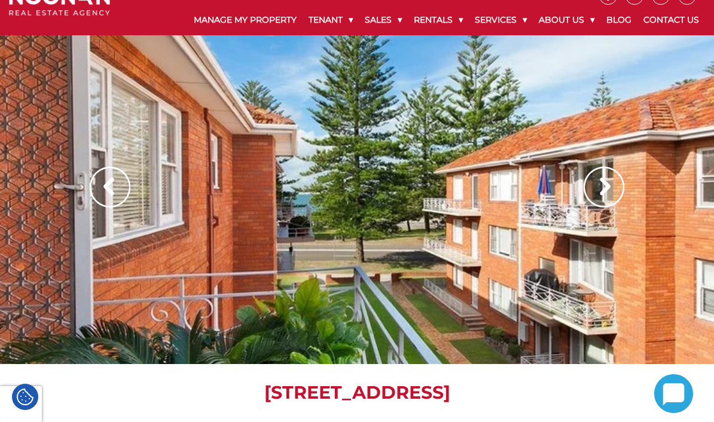
click at [605, 185] on img at bounding box center [604, 187] width 41 height 41
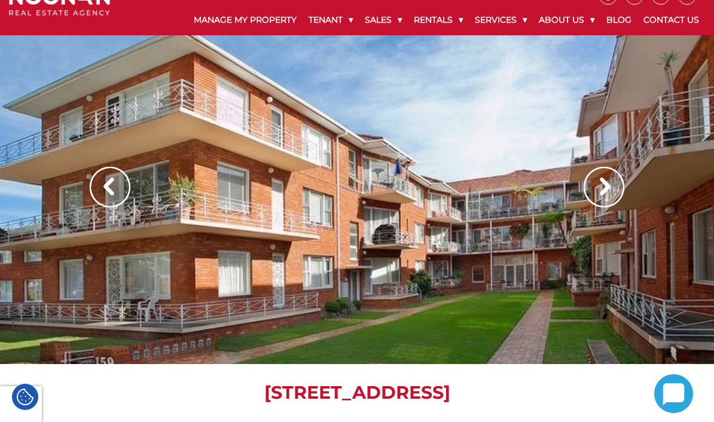
click at [604, 189] on img at bounding box center [604, 187] width 41 height 41
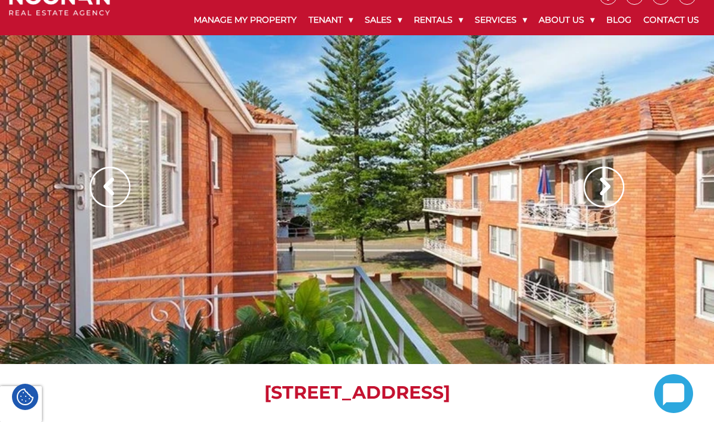
click at [608, 182] on img at bounding box center [604, 187] width 41 height 41
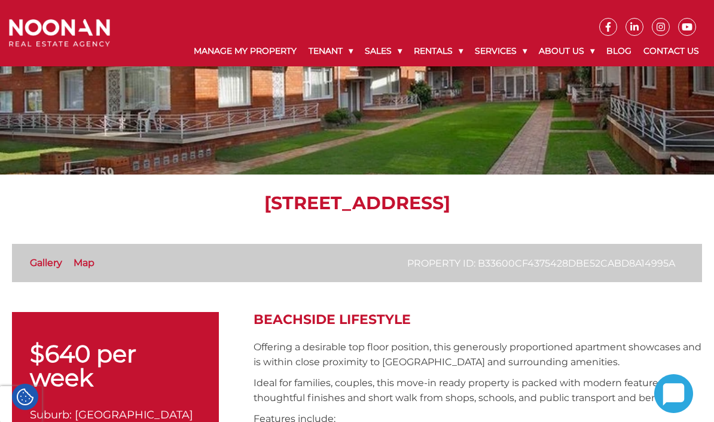
scroll to position [182, 0]
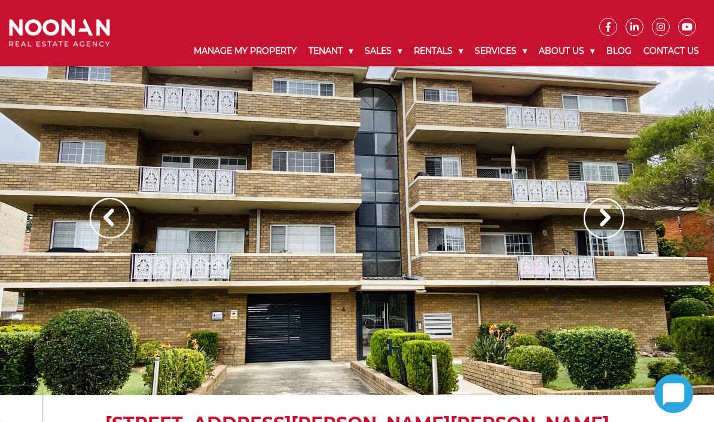
click at [602, 223] on img at bounding box center [604, 218] width 41 height 41
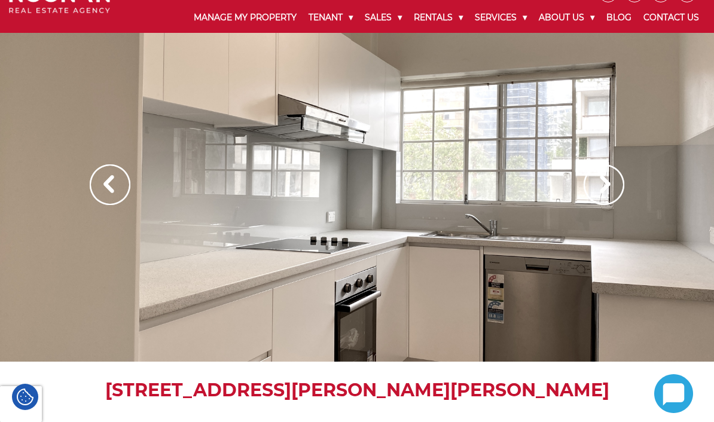
scroll to position [35, 0]
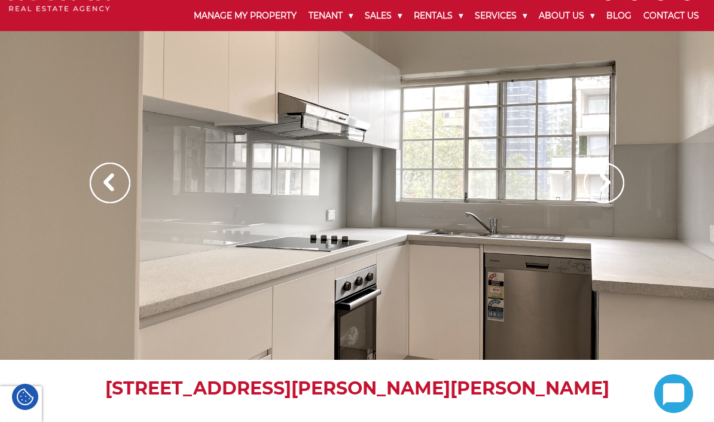
click at [602, 185] on img at bounding box center [604, 183] width 41 height 41
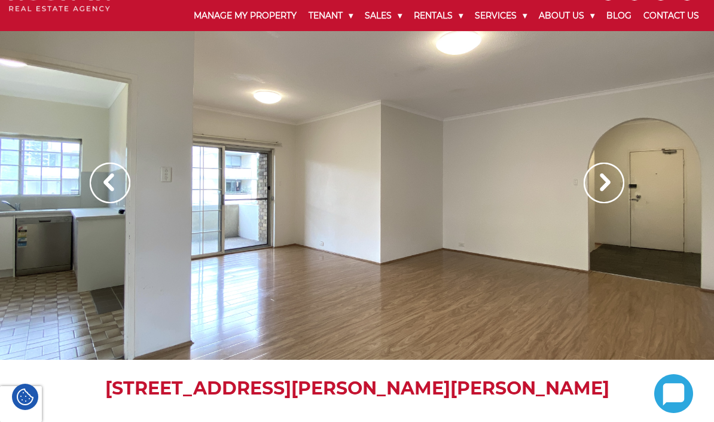
click at [600, 189] on img at bounding box center [604, 183] width 41 height 41
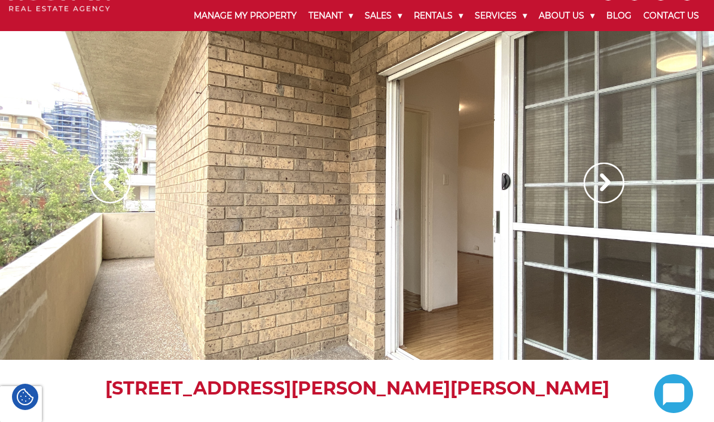
click at [601, 186] on img at bounding box center [604, 183] width 41 height 41
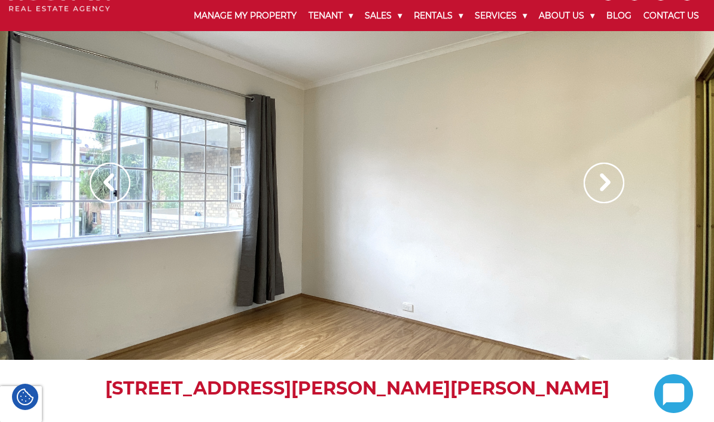
click at [608, 183] on img at bounding box center [604, 183] width 41 height 41
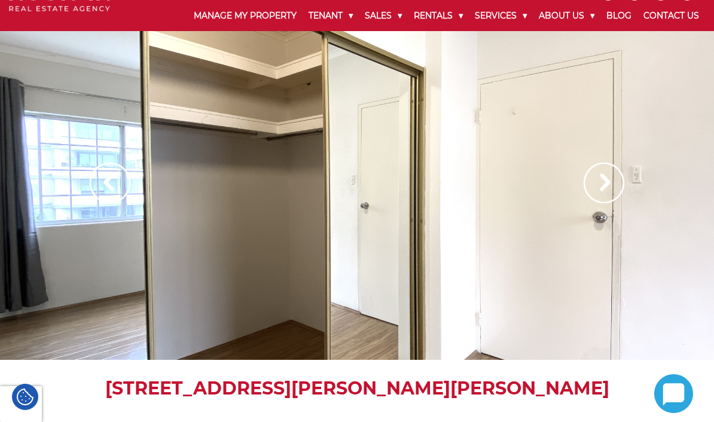
click at [615, 182] on img at bounding box center [604, 183] width 41 height 41
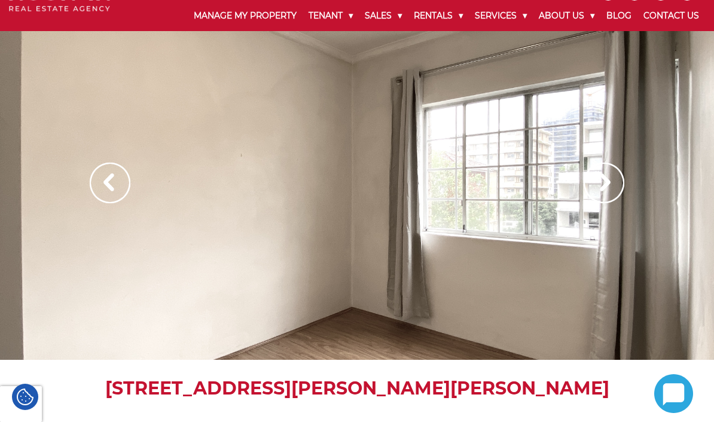
click at [603, 184] on img at bounding box center [604, 183] width 41 height 41
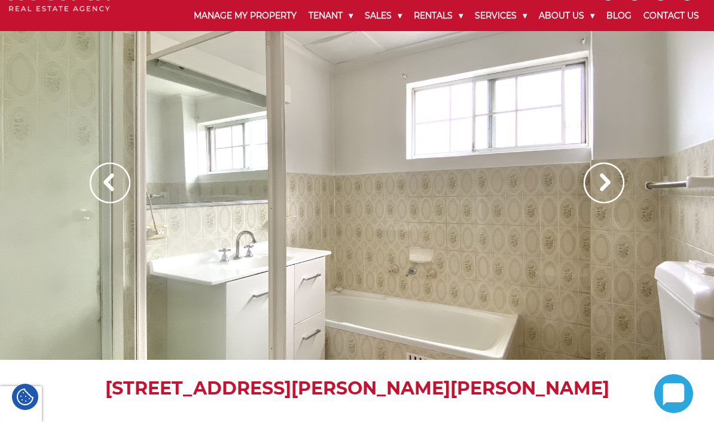
click at [607, 184] on img at bounding box center [604, 183] width 41 height 41
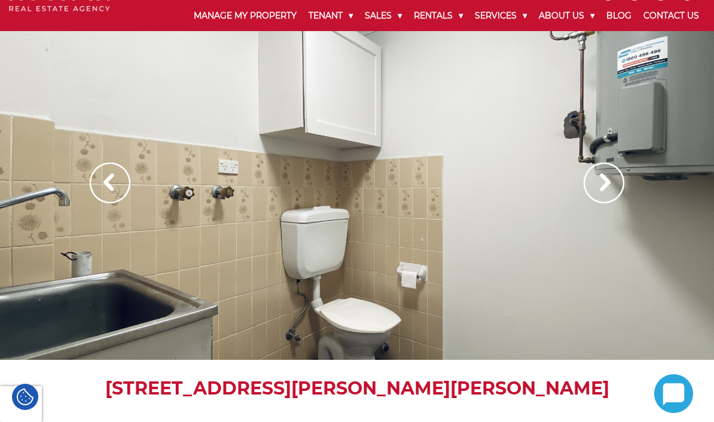
click at [607, 181] on img at bounding box center [604, 183] width 41 height 41
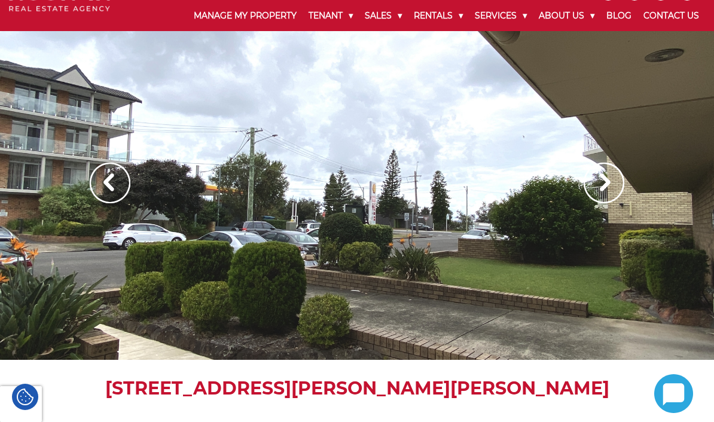
click at [109, 185] on img at bounding box center [110, 183] width 41 height 41
